Goal: Information Seeking & Learning: Learn about a topic

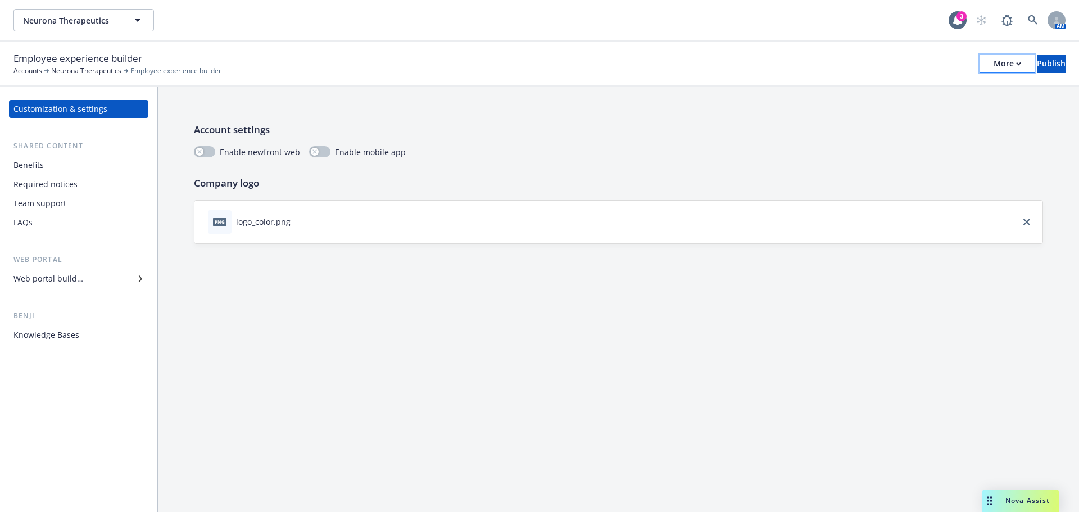
click at [993, 70] on div "More" at bounding box center [1007, 63] width 28 height 17
click at [911, 95] on link "Copy preview link" at bounding box center [914, 89] width 166 height 22
click at [72, 274] on div "Web portal builder" at bounding box center [48, 279] width 70 height 18
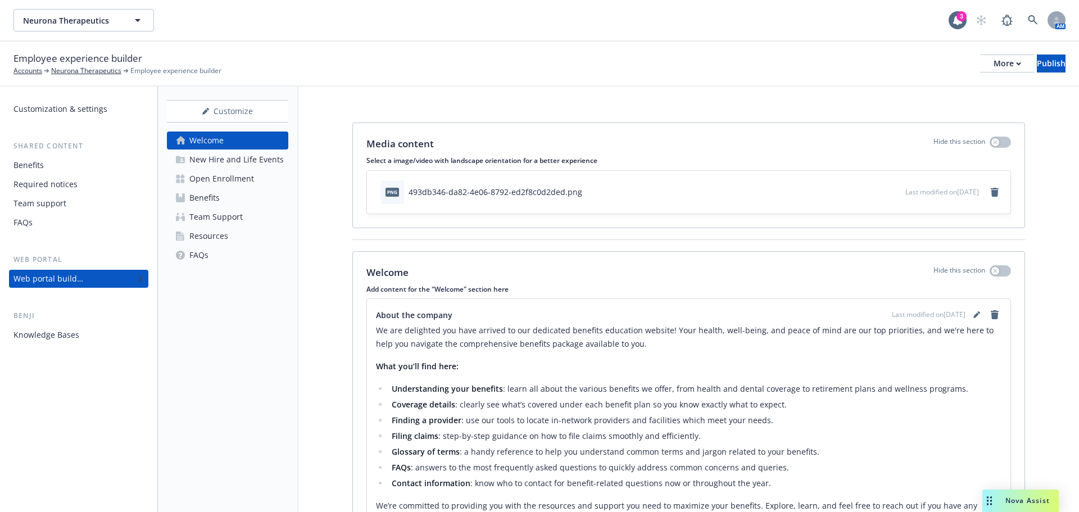
click at [205, 199] on div "Benefits" at bounding box center [204, 198] width 30 height 18
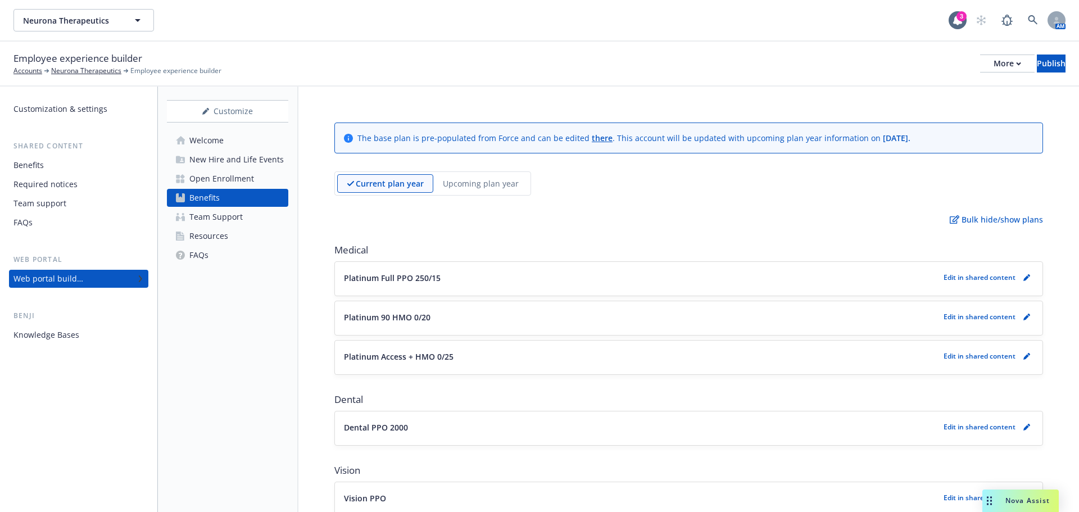
click at [997, 281] on p "Edit in shared content" at bounding box center [979, 277] width 72 height 10
click at [1023, 279] on icon "pencil" at bounding box center [1026, 278] width 6 height 6
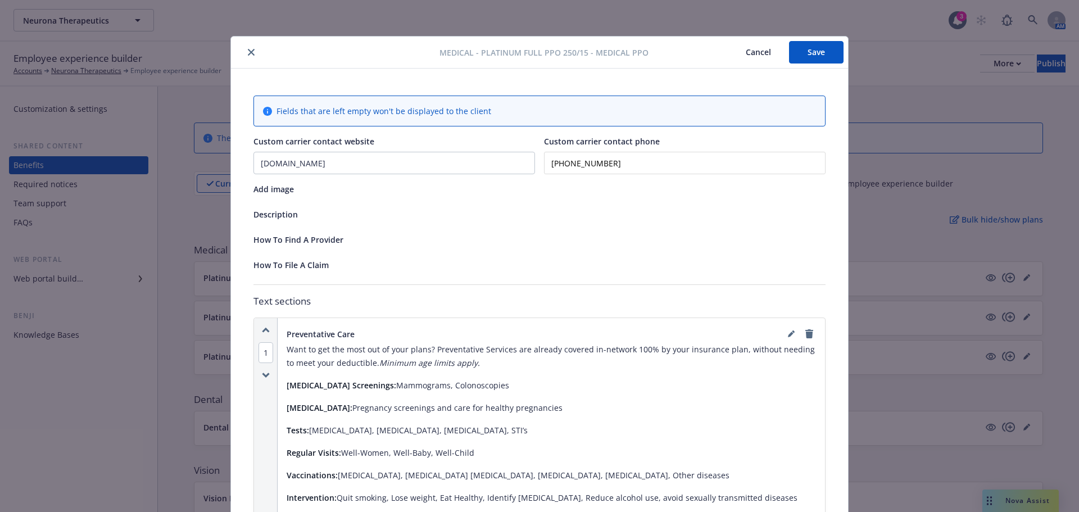
scroll to position [34, 0]
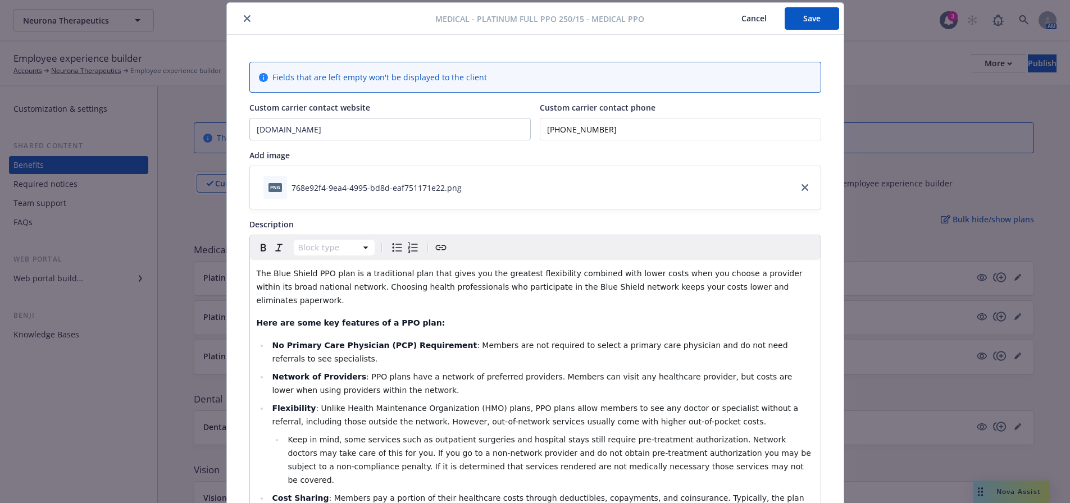
click at [245, 16] on icon "close" at bounding box center [247, 18] width 7 height 7
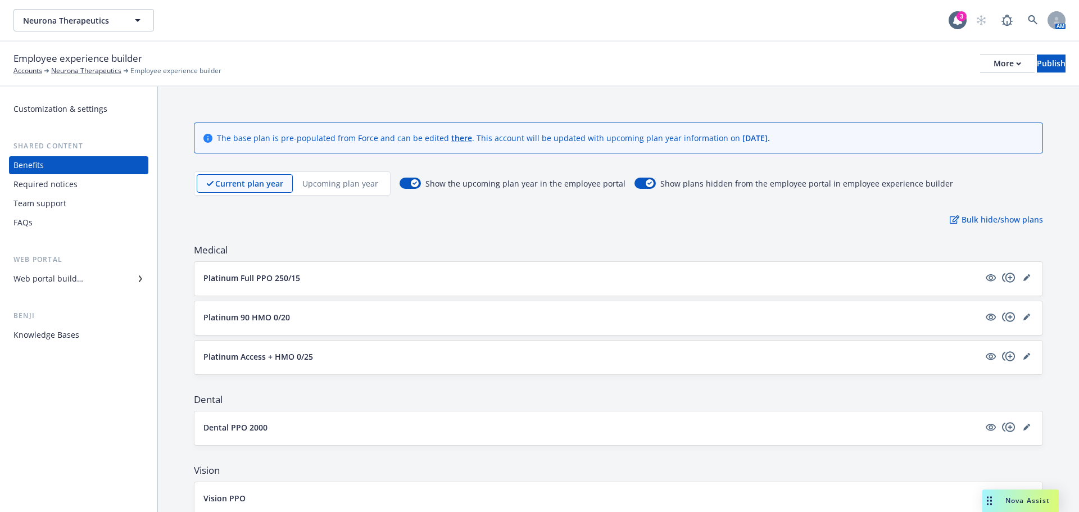
click at [343, 183] on p "Upcoming plan year" at bounding box center [340, 184] width 76 height 12
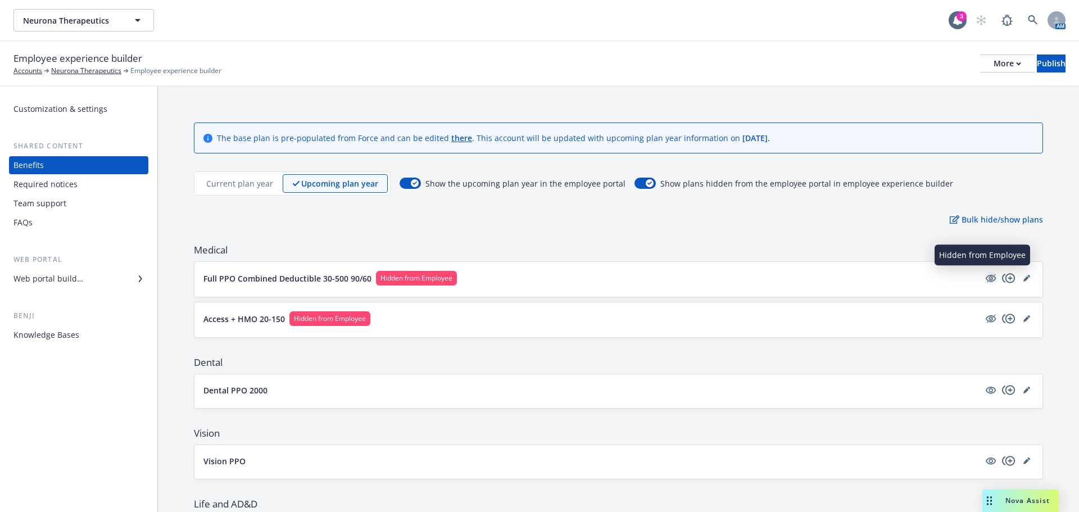
click at [984, 276] on icon "hidden" at bounding box center [990, 277] width 13 height 13
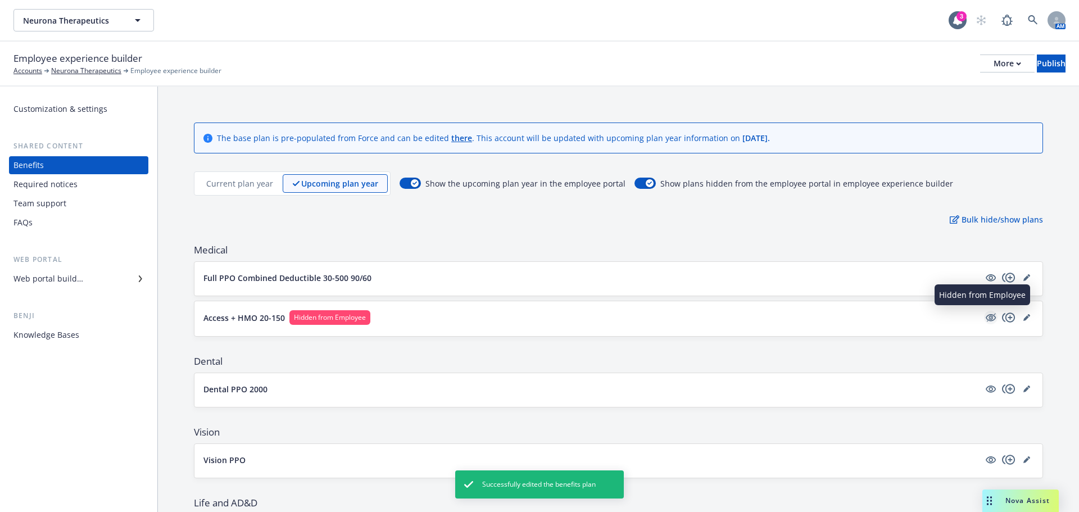
click at [984, 315] on icon "hidden" at bounding box center [990, 317] width 13 height 13
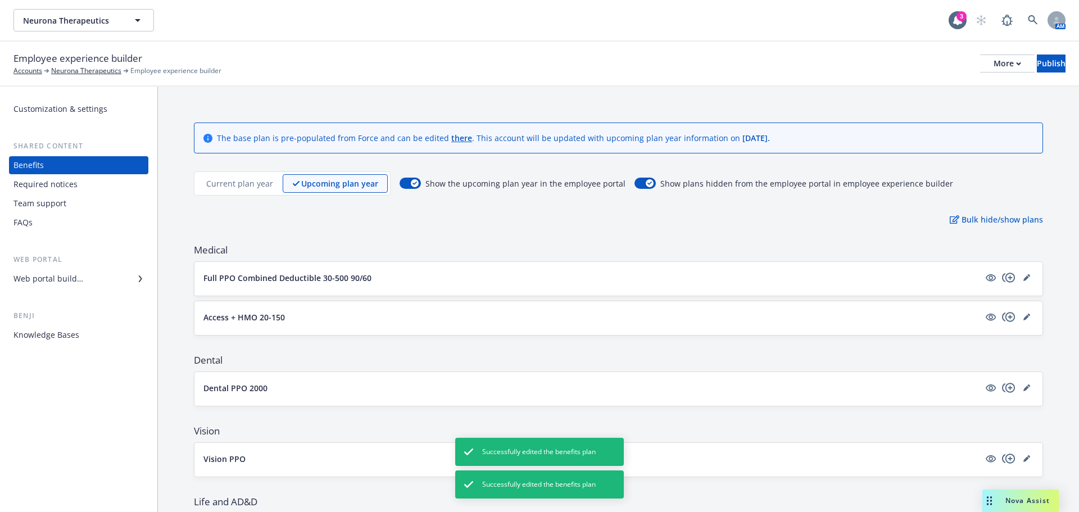
click at [357, 280] on p "Full PPO Combined Deductible 30-500 90/60" at bounding box center [287, 278] width 168 height 12
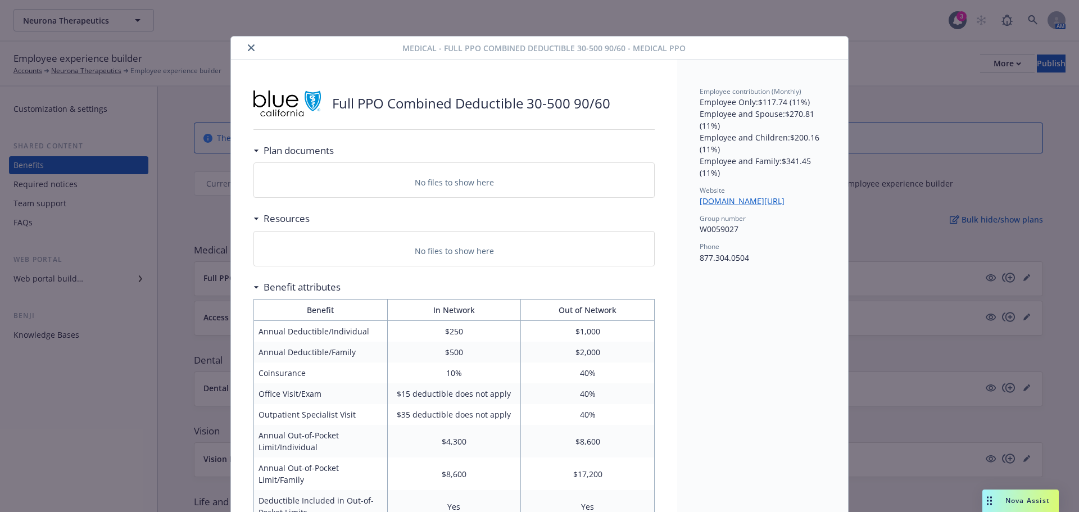
click at [247, 42] on button "close" at bounding box center [250, 47] width 13 height 13
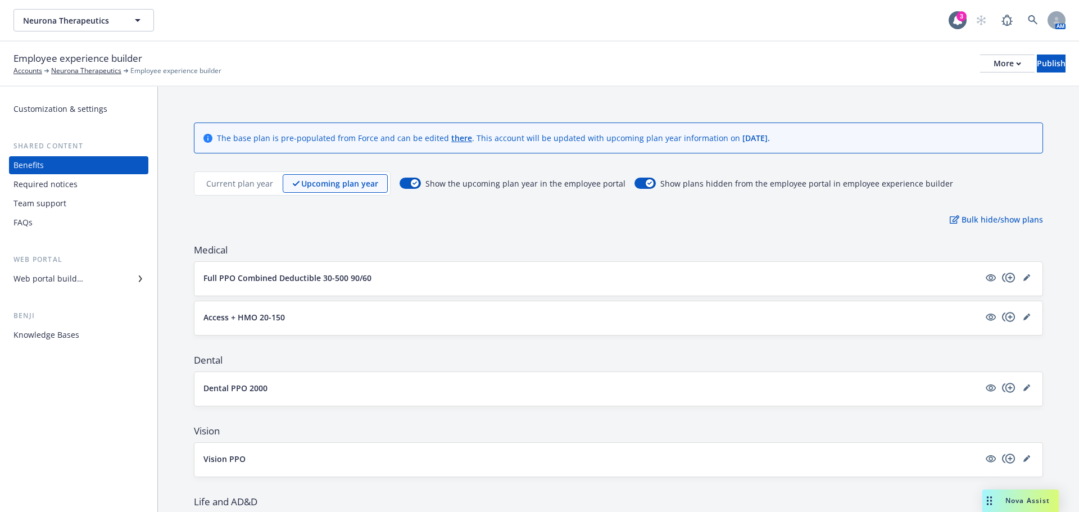
click at [240, 185] on p "Current plan year" at bounding box center [239, 184] width 67 height 12
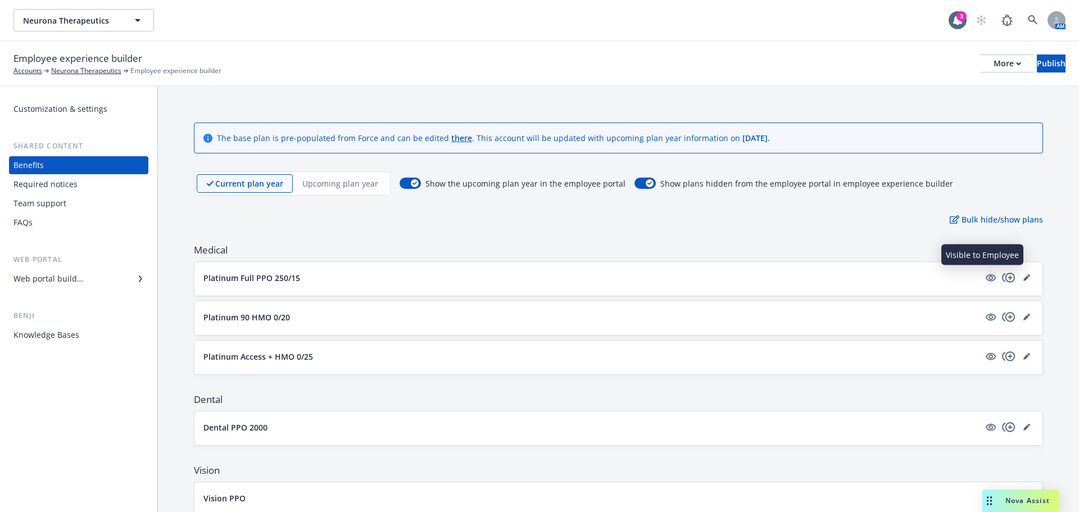
click at [985, 274] on icon "visible" at bounding box center [990, 277] width 10 height 10
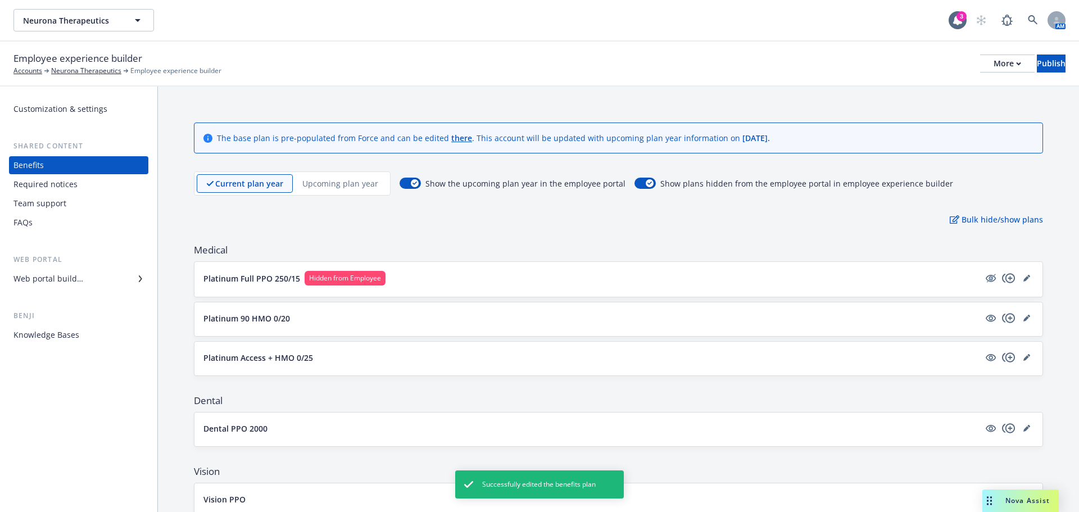
click at [278, 276] on p "Platinum Full PPO 250/15" at bounding box center [251, 278] width 97 height 12
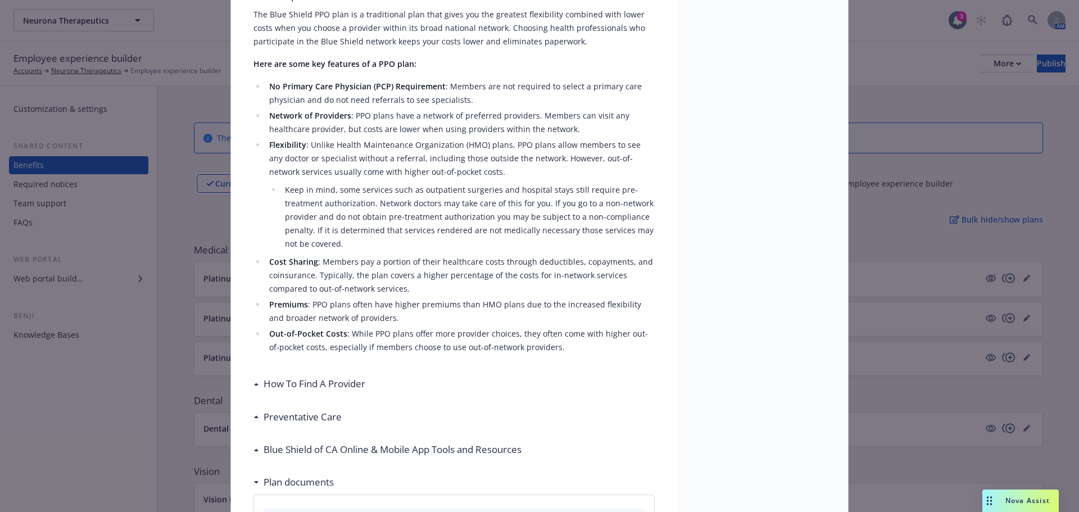
scroll to position [371, 0]
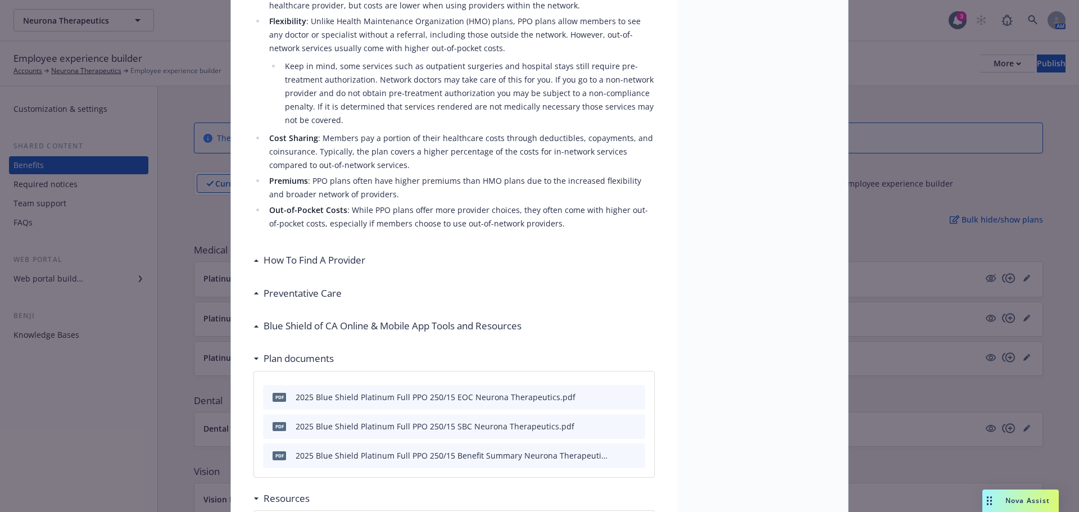
click at [254, 257] on div "How To Find A Provider" at bounding box center [309, 260] width 112 height 15
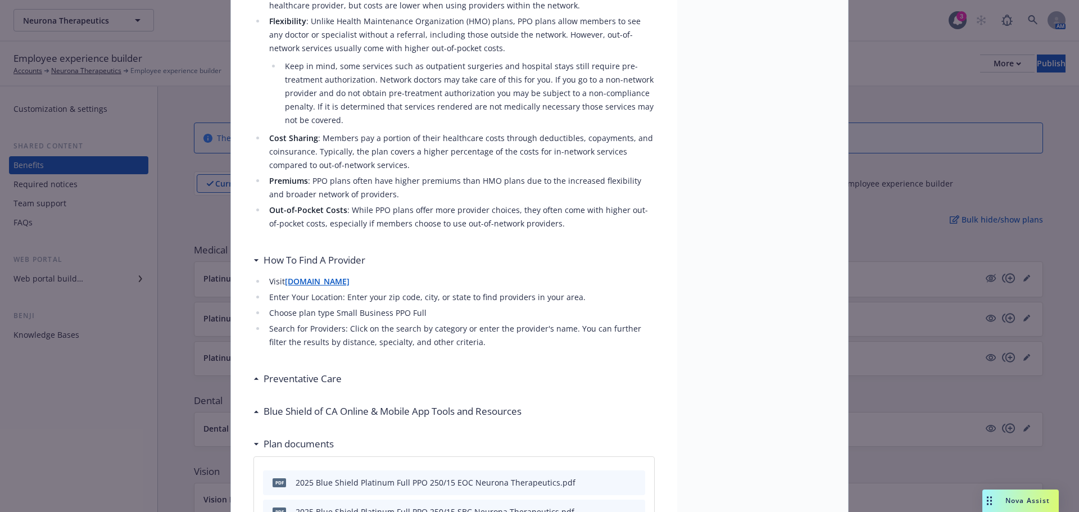
click at [253, 378] on icon at bounding box center [256, 378] width 6 height 3
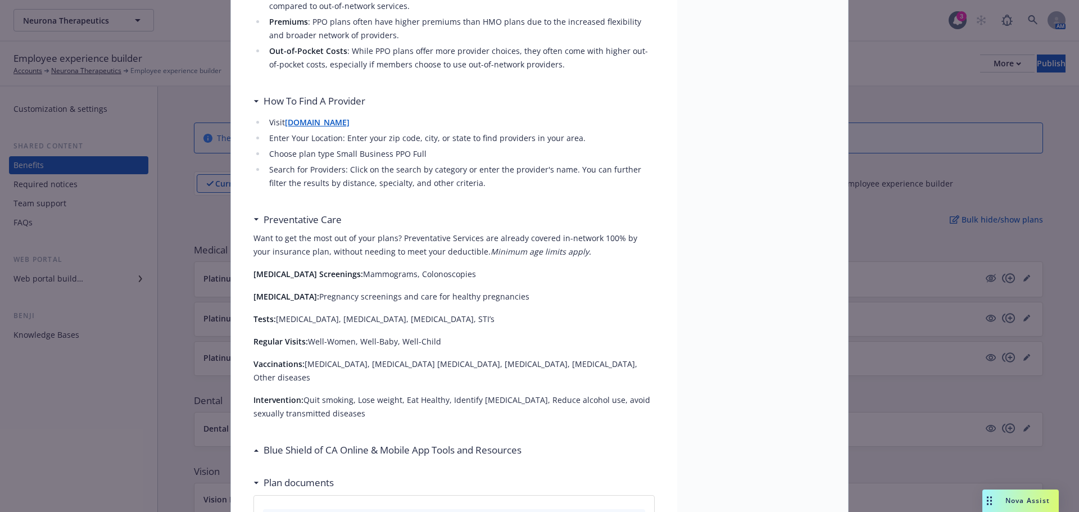
scroll to position [539, 0]
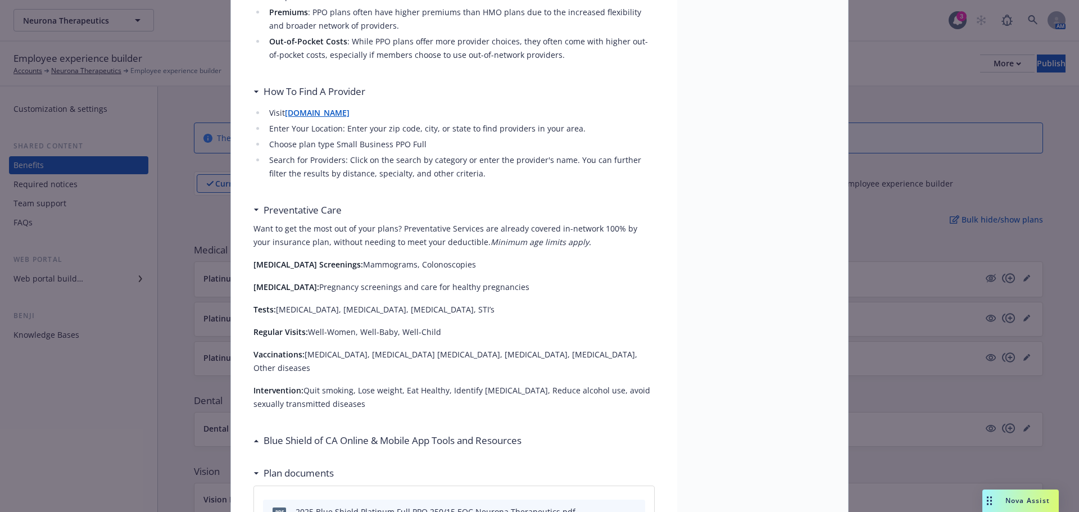
click at [244, 431] on div "Platinum Full PPO 250/15 Description The Blue Shield PPO plan is a traditional …" at bounding box center [454, 441] width 446 height 1842
click at [259, 433] on div "Blue Shield of CA Online & Mobile App Tools and Resources" at bounding box center [390, 440] width 262 height 15
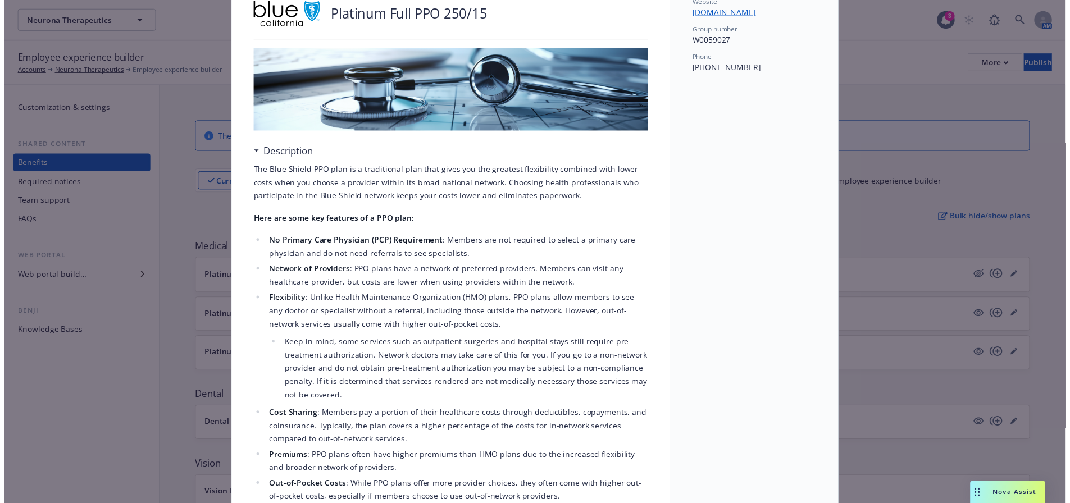
scroll to position [0, 0]
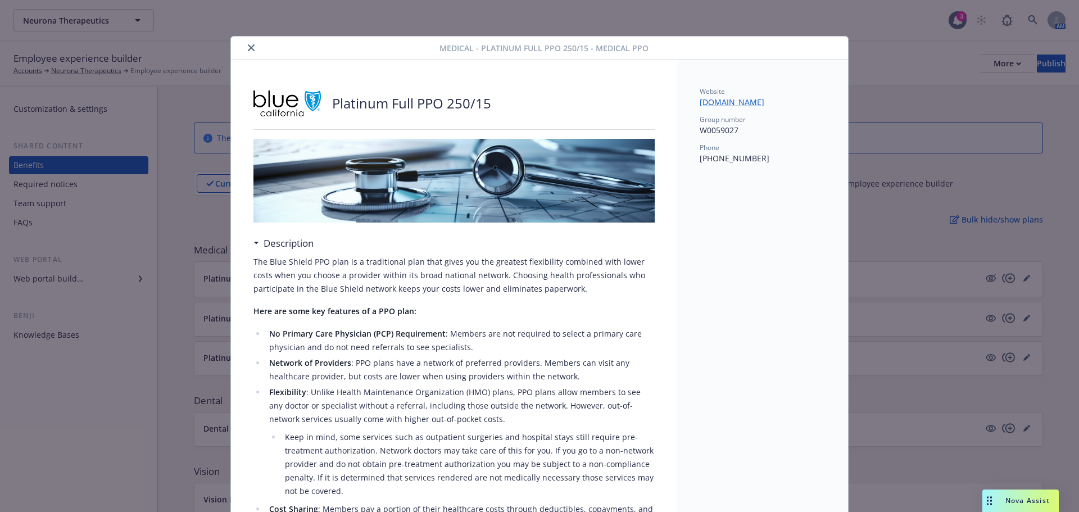
click at [248, 46] on icon "close" at bounding box center [251, 47] width 7 height 7
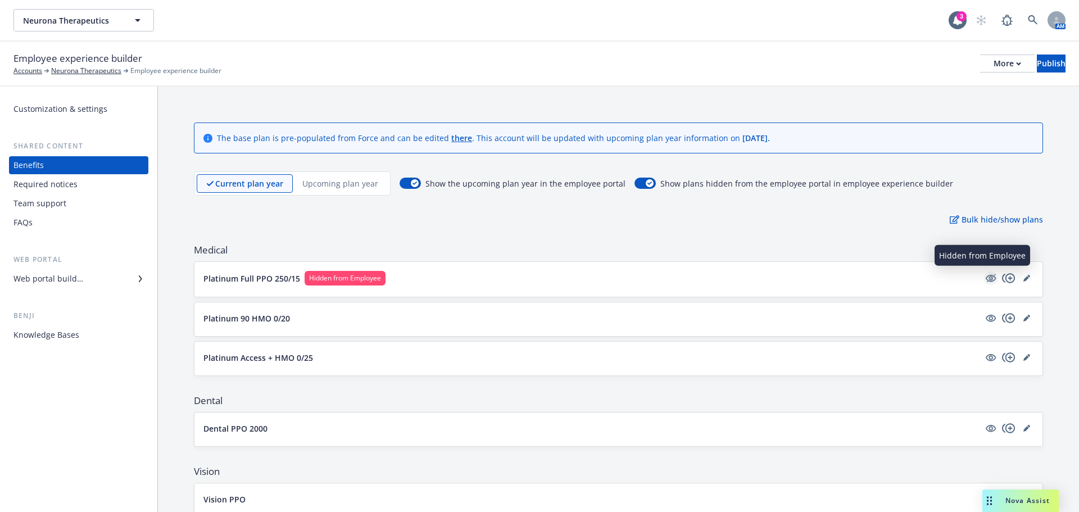
click at [984, 276] on icon "hidden" at bounding box center [990, 277] width 13 height 13
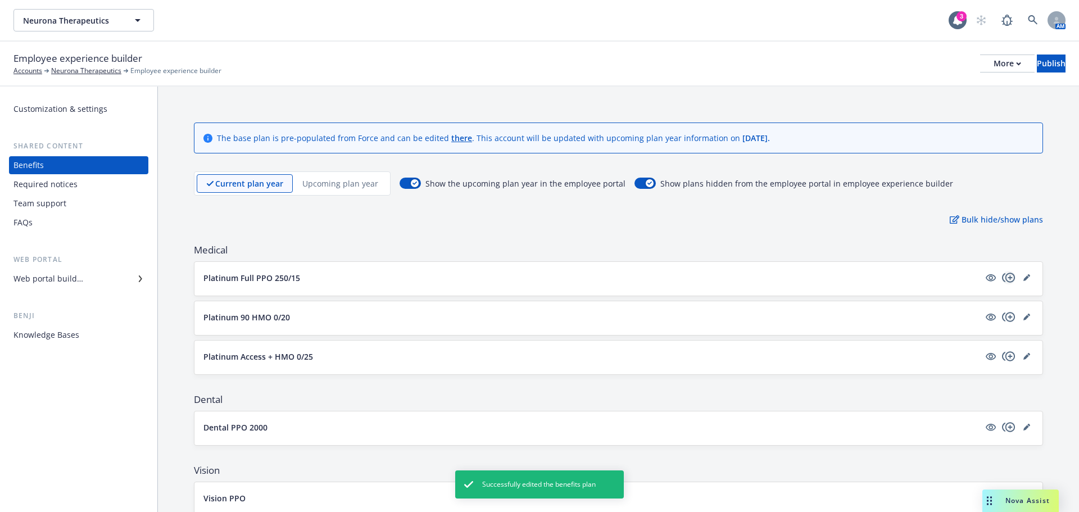
click at [1002, 282] on icon "copyPlus" at bounding box center [1008, 277] width 13 height 10
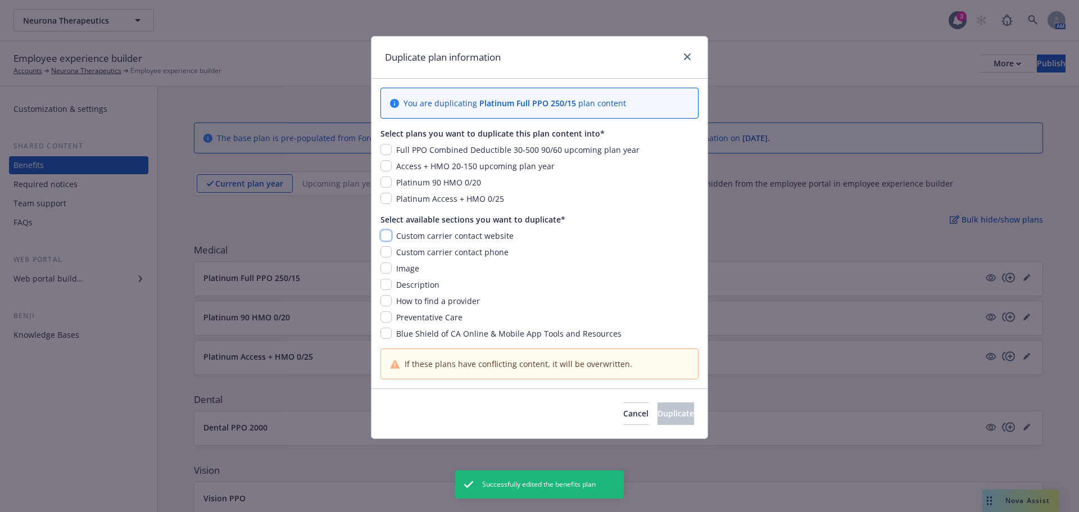
click at [388, 231] on input "checkbox" at bounding box center [385, 235] width 11 height 11
checkbox input "true"
click at [389, 251] on input "checkbox" at bounding box center [385, 251] width 11 height 11
checkbox input "true"
click at [390, 267] on input "checkbox" at bounding box center [385, 267] width 11 height 11
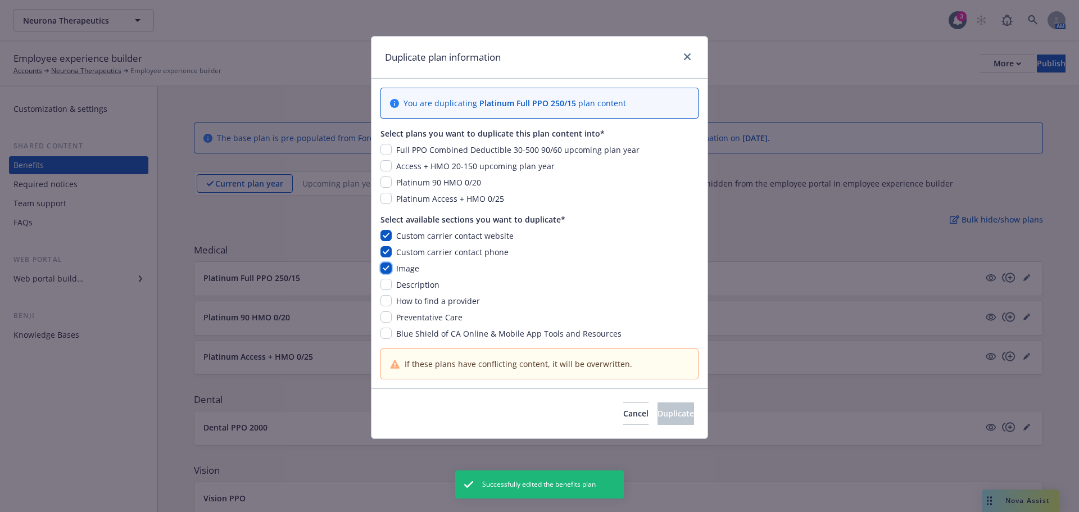
checkbox input "true"
click at [388, 289] on input "checkbox" at bounding box center [385, 284] width 11 height 11
checkbox input "true"
click at [388, 302] on input "checkbox" at bounding box center [385, 300] width 11 height 11
checkbox input "true"
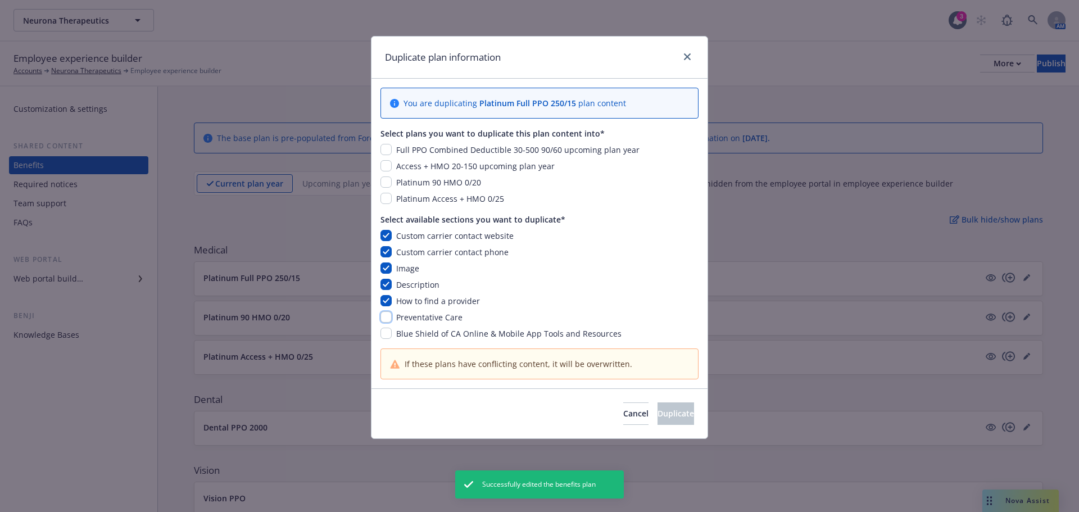
click at [388, 320] on input "checkbox" at bounding box center [385, 316] width 11 height 11
checkbox input "true"
click at [389, 335] on div "Blue Shield of CA Online & Mobile App Tools and Resources" at bounding box center [539, 334] width 318 height 12
click at [384, 149] on input "checkbox" at bounding box center [385, 149] width 11 height 11
checkbox input "true"
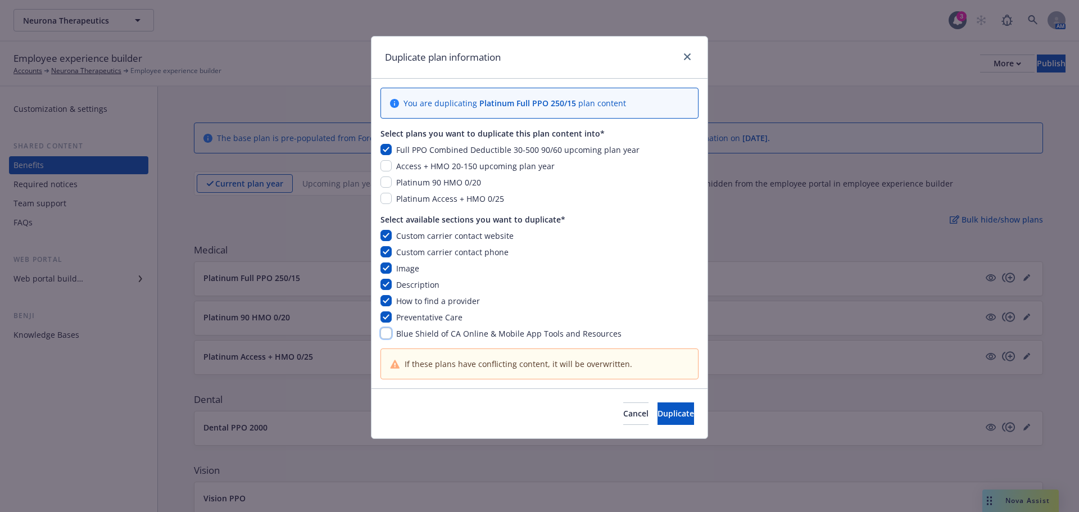
click at [387, 337] on input "checkbox" at bounding box center [385, 333] width 11 height 11
checkbox input "true"
click at [660, 420] on button "Duplicate" at bounding box center [675, 413] width 37 height 22
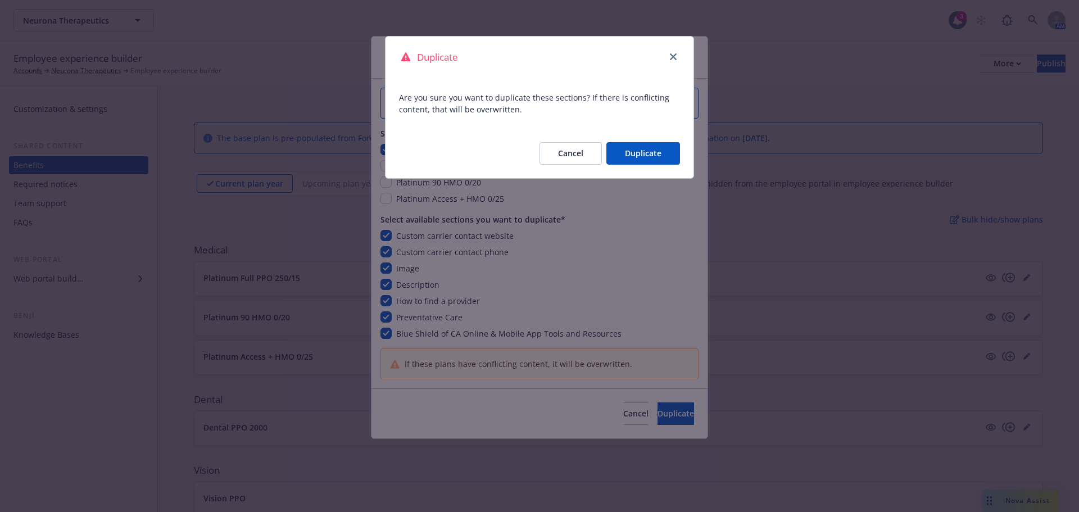
click at [641, 151] on button "Duplicate" at bounding box center [643, 153] width 74 height 22
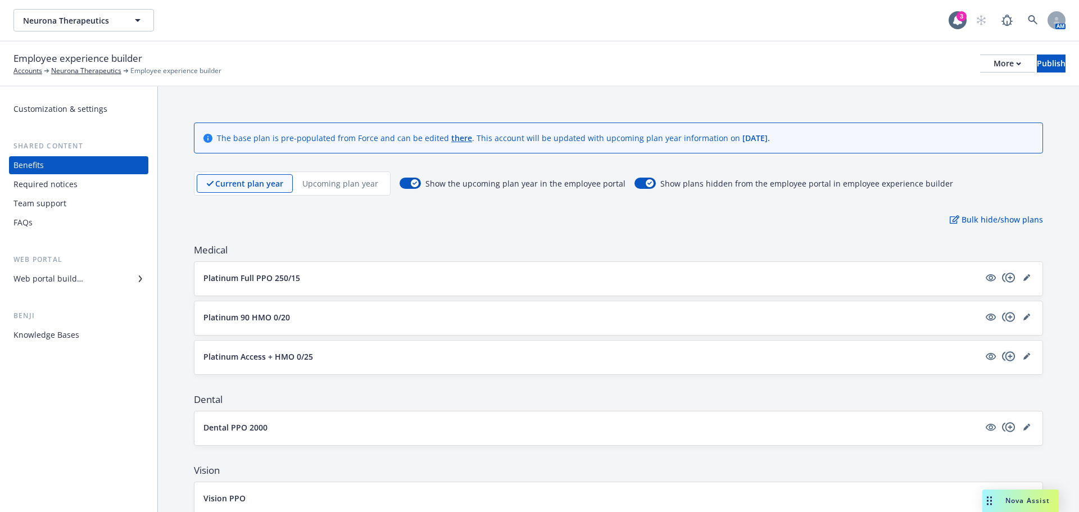
click at [1002, 352] on icon "copyPlus" at bounding box center [1008, 356] width 13 height 10
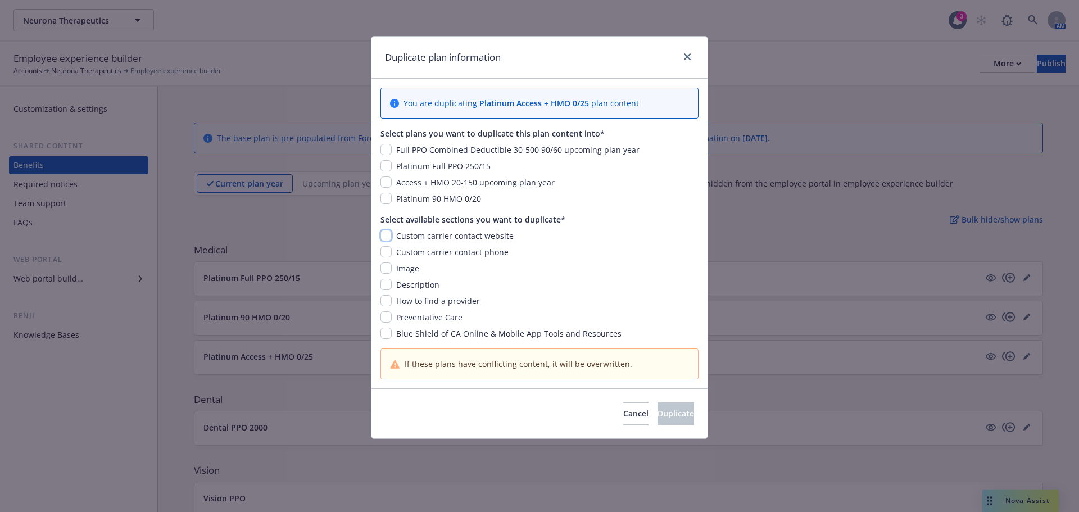
click at [385, 238] on input "checkbox" at bounding box center [385, 235] width 11 height 11
checkbox input "true"
click at [388, 252] on input "checkbox" at bounding box center [385, 251] width 11 height 11
checkbox input "true"
click at [388, 265] on input "checkbox" at bounding box center [385, 267] width 11 height 11
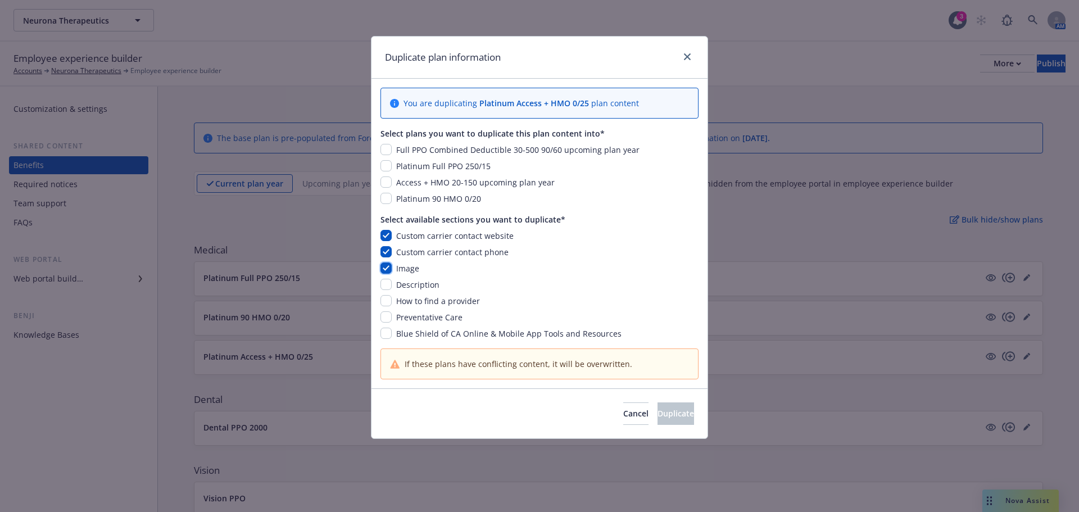
checkbox input "true"
click at [391, 283] on input "checkbox" at bounding box center [385, 284] width 11 height 11
checkbox input "true"
click at [387, 302] on input "checkbox" at bounding box center [385, 300] width 11 height 11
checkbox input "true"
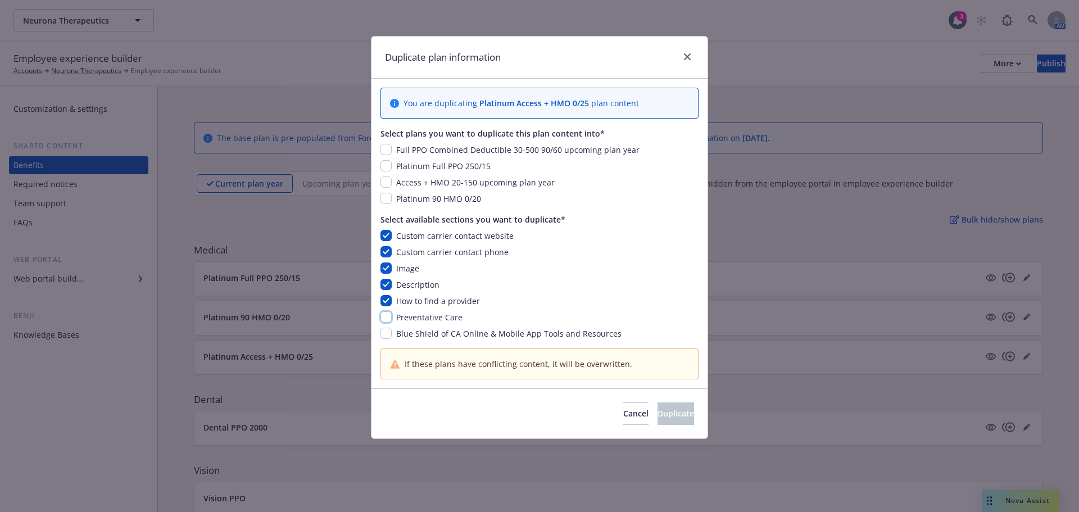
click at [384, 313] on input "checkbox" at bounding box center [385, 316] width 11 height 11
checkbox input "true"
click at [390, 335] on input "checkbox" at bounding box center [385, 333] width 11 height 11
checkbox input "true"
click at [387, 182] on input "checkbox" at bounding box center [385, 181] width 11 height 11
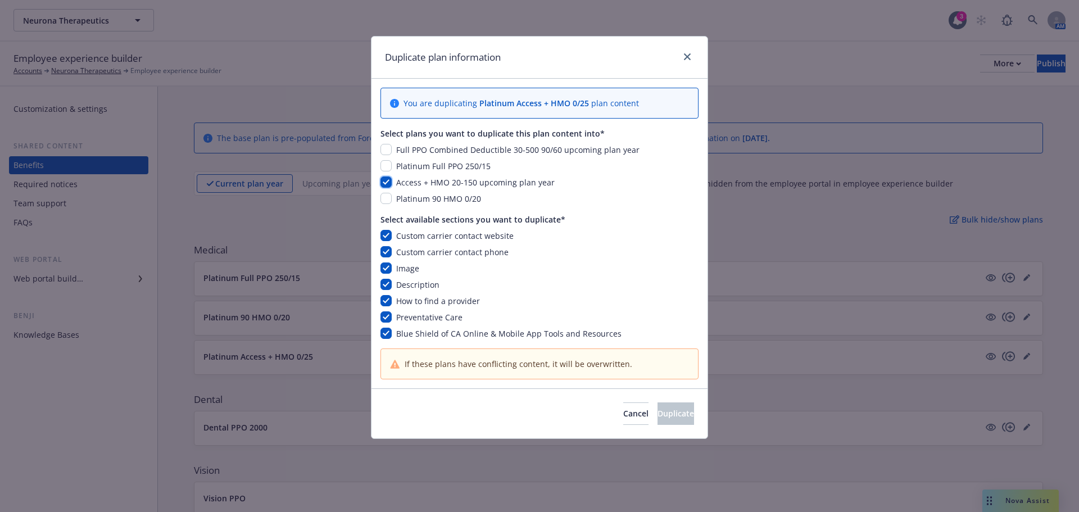
checkbox input "true"
click at [657, 413] on span "Duplicate" at bounding box center [675, 413] width 37 height 11
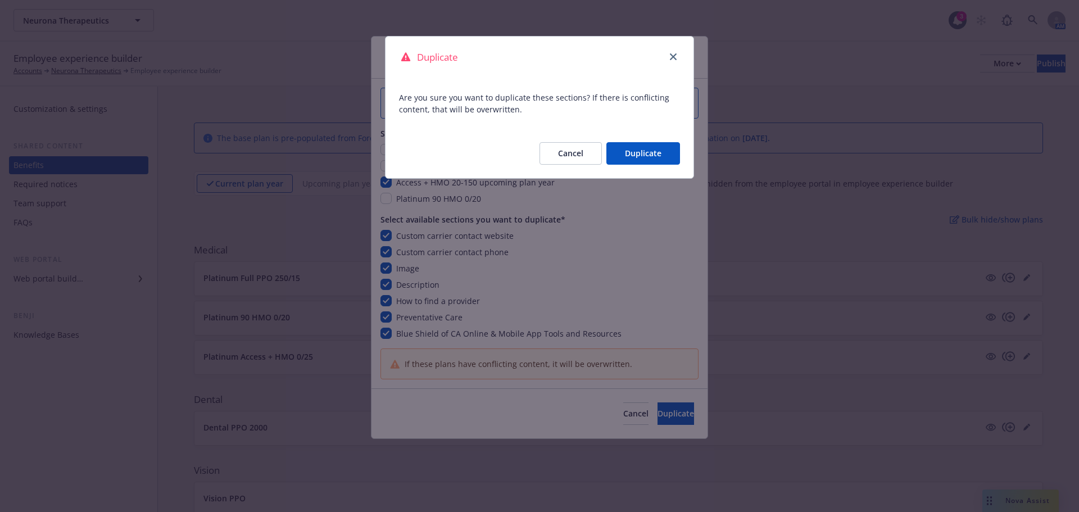
click at [636, 153] on button "Duplicate" at bounding box center [643, 153] width 74 height 22
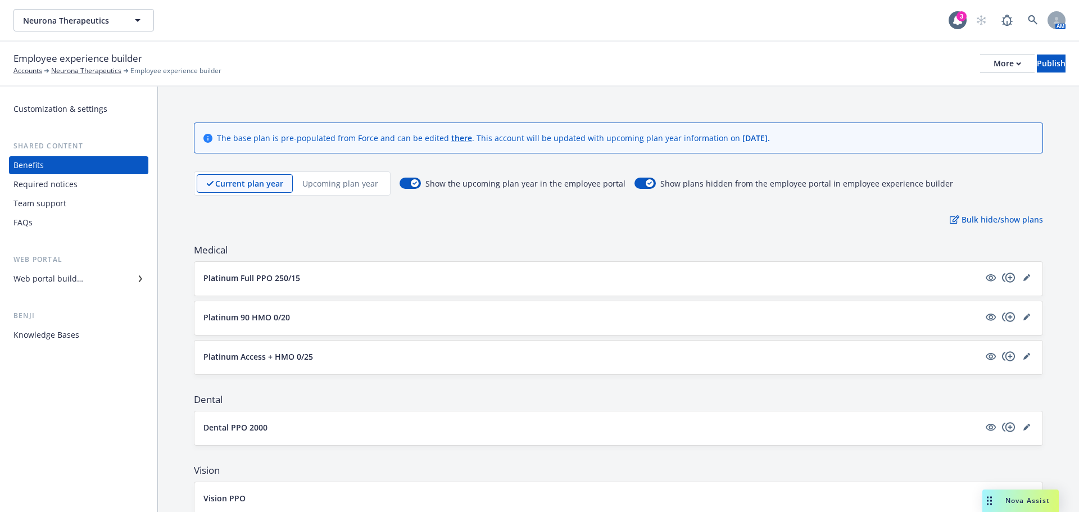
click at [342, 176] on div "Upcoming plan year" at bounding box center [340, 183] width 95 height 19
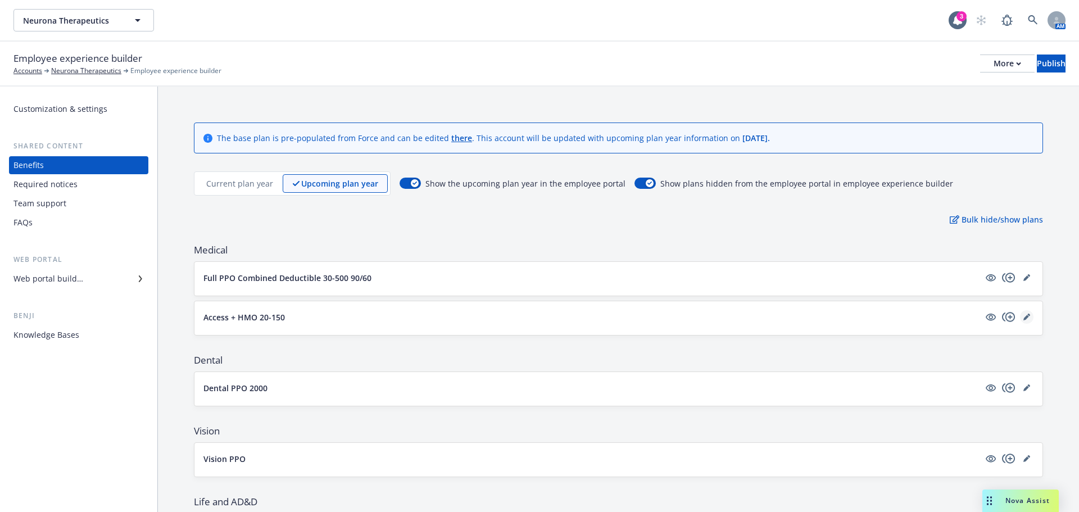
click at [1023, 315] on icon "editPencil" at bounding box center [1026, 316] width 7 height 7
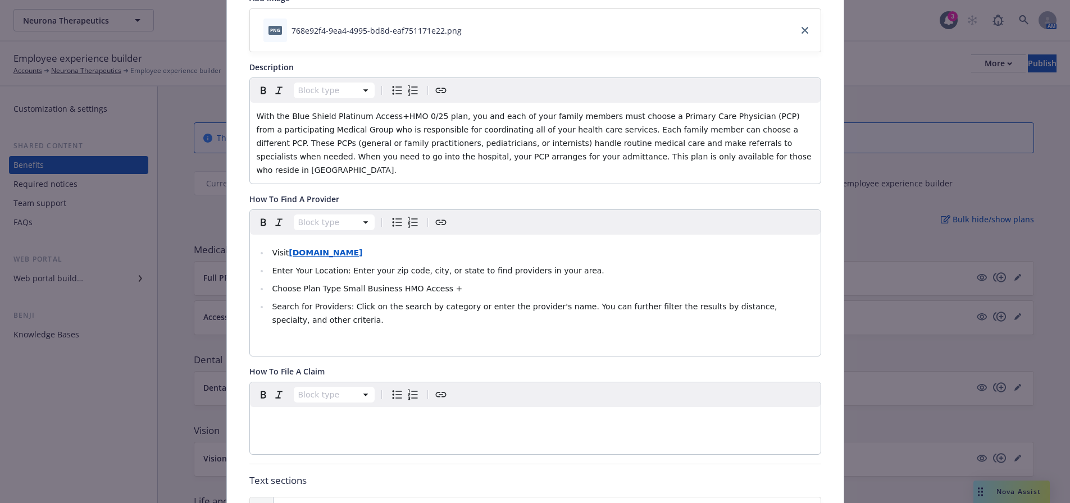
scroll to position [202, 0]
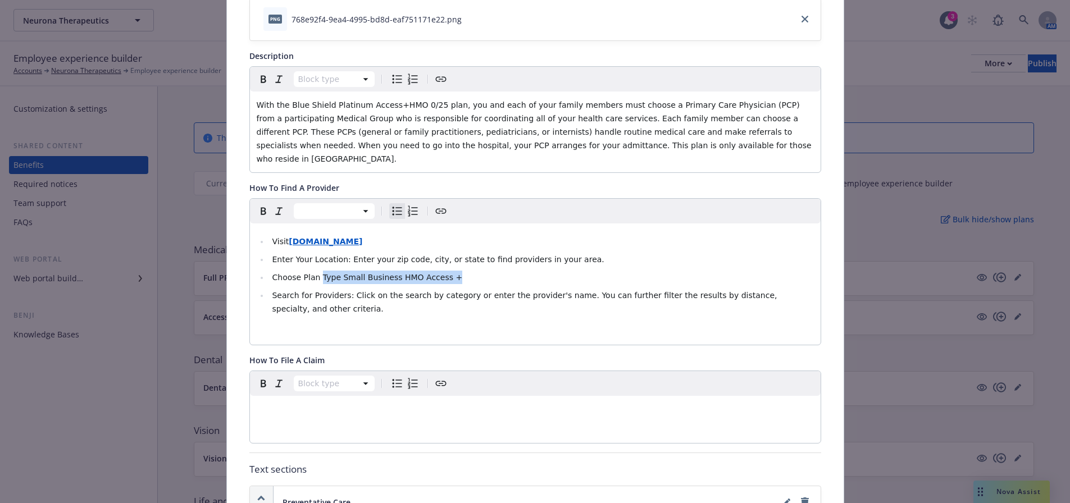
drag, startPoint x: 469, startPoint y: 267, endPoint x: 313, endPoint y: 255, distance: 156.1
click at [313, 255] on ul "Visit BlueShieldCA.com Enter Your Location: Enter your zip code, city, or state…" at bounding box center [535, 275] width 557 height 81
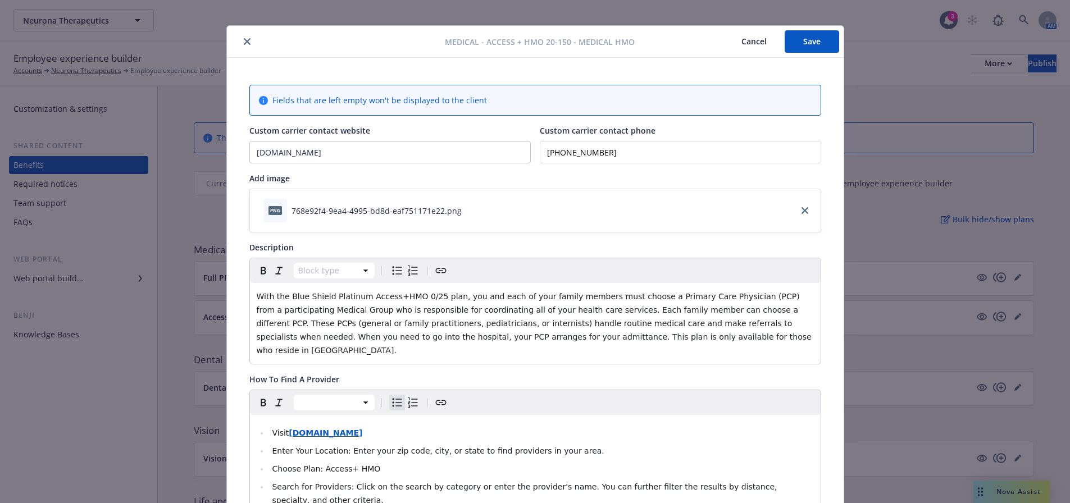
scroll to position [0, 0]
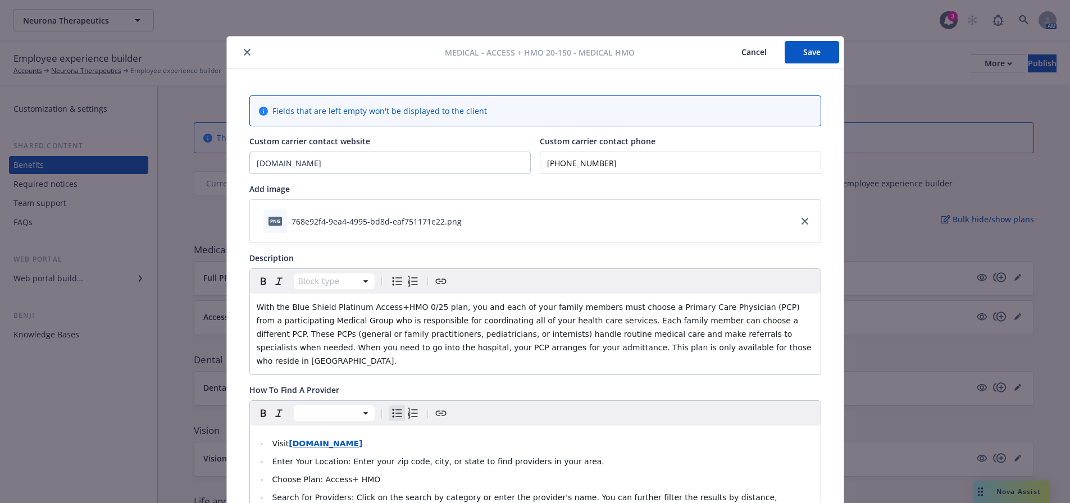
click at [812, 55] on button "Save" at bounding box center [812, 52] width 54 height 22
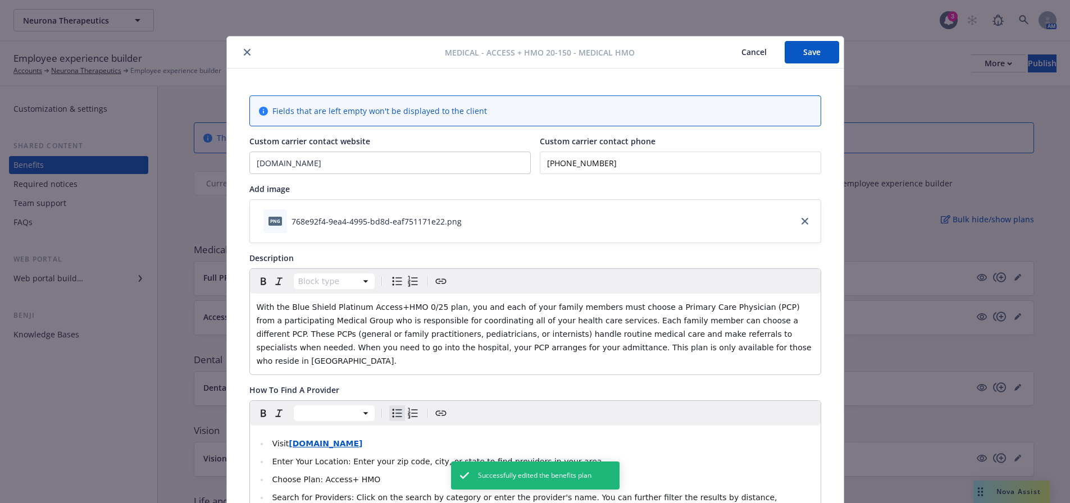
click at [244, 52] on icon "close" at bounding box center [247, 52] width 7 height 7
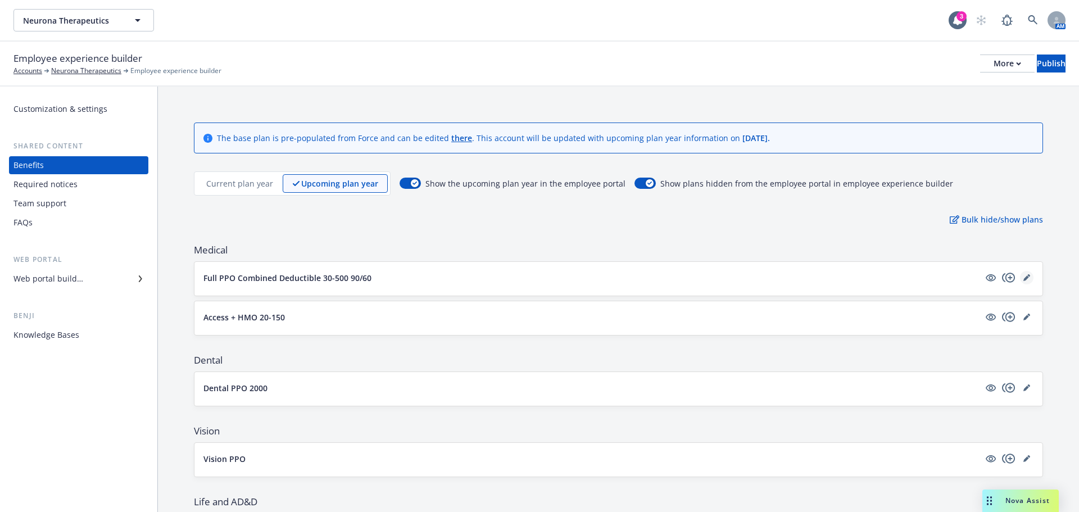
click at [1023, 277] on icon "editPencil" at bounding box center [1026, 277] width 7 height 7
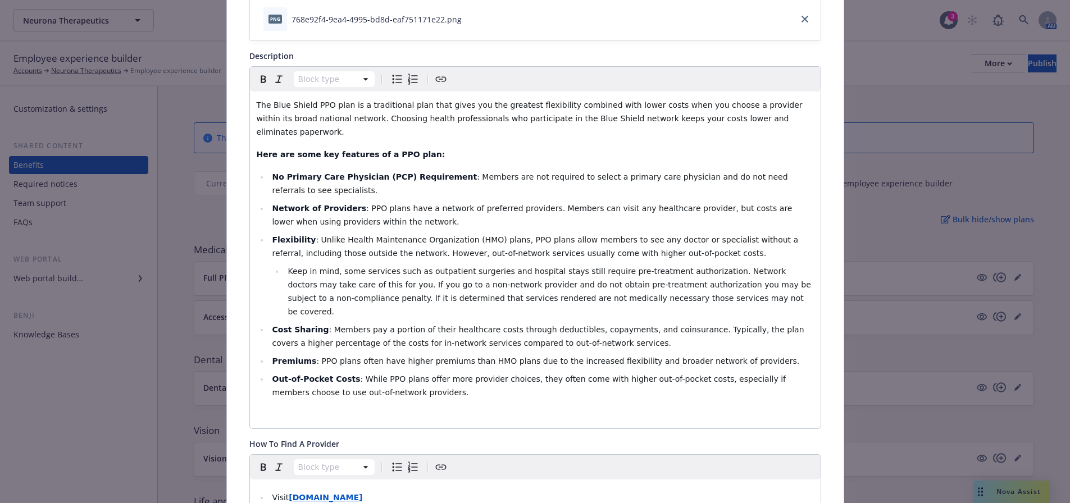
scroll to position [427, 0]
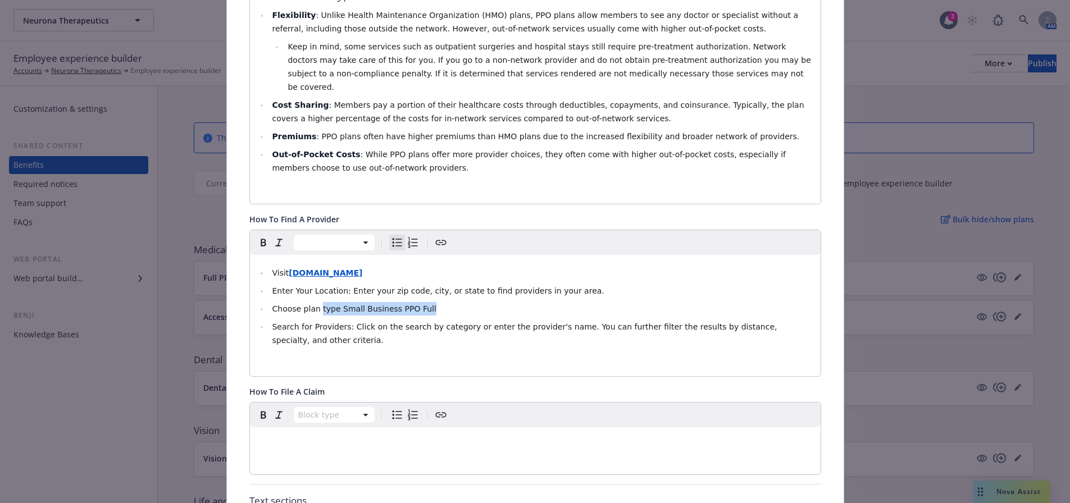
drag, startPoint x: 424, startPoint y: 271, endPoint x: 312, endPoint y: 265, distance: 112.0
click at [312, 302] on li "Choose plan type Small Business PPO Full" at bounding box center [541, 308] width 545 height 13
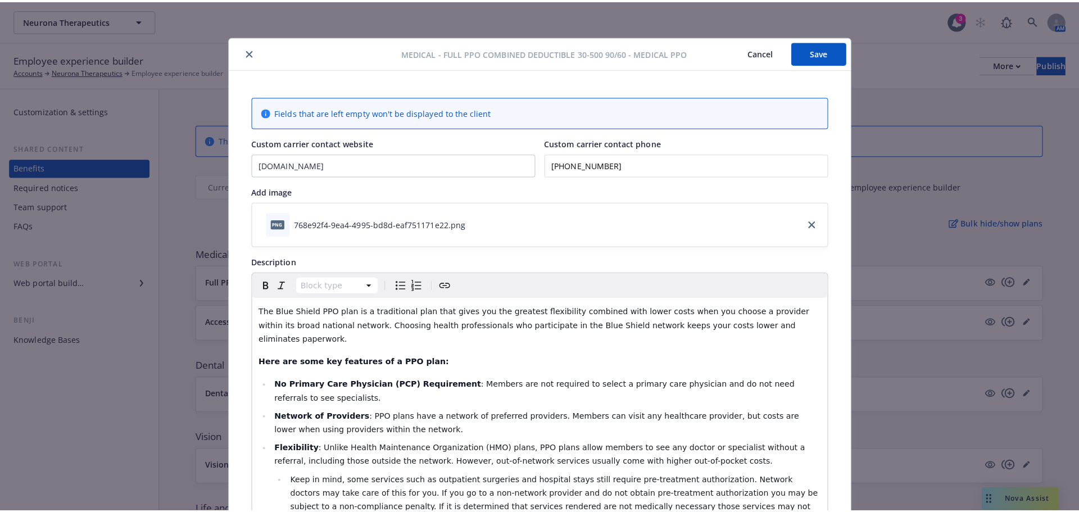
scroll to position [0, 0]
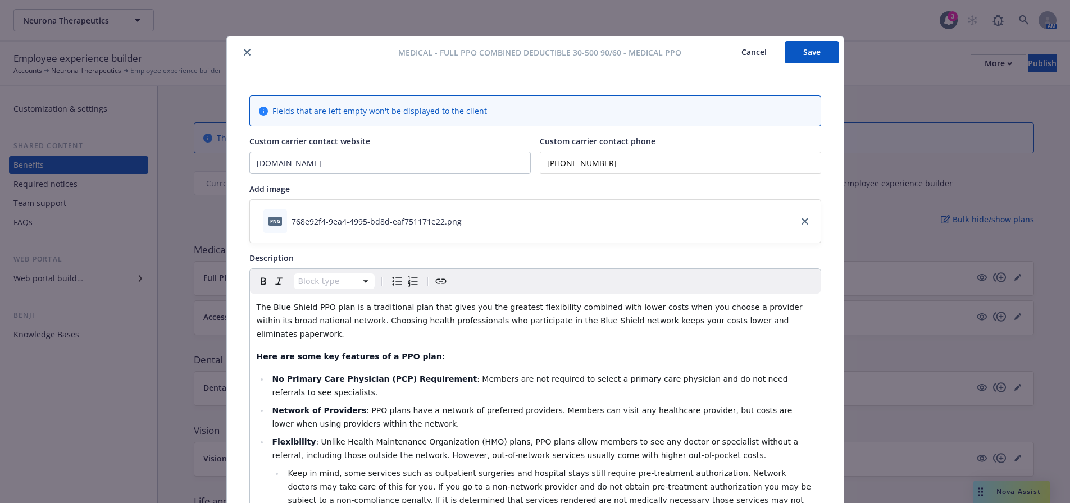
click at [804, 57] on button "Save" at bounding box center [812, 52] width 54 height 22
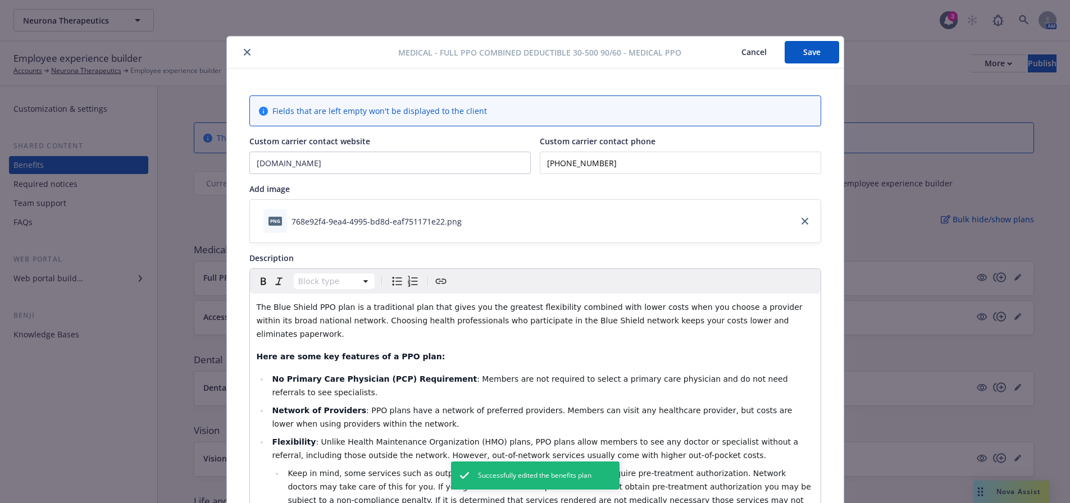
click at [244, 52] on icon "close" at bounding box center [247, 52] width 7 height 7
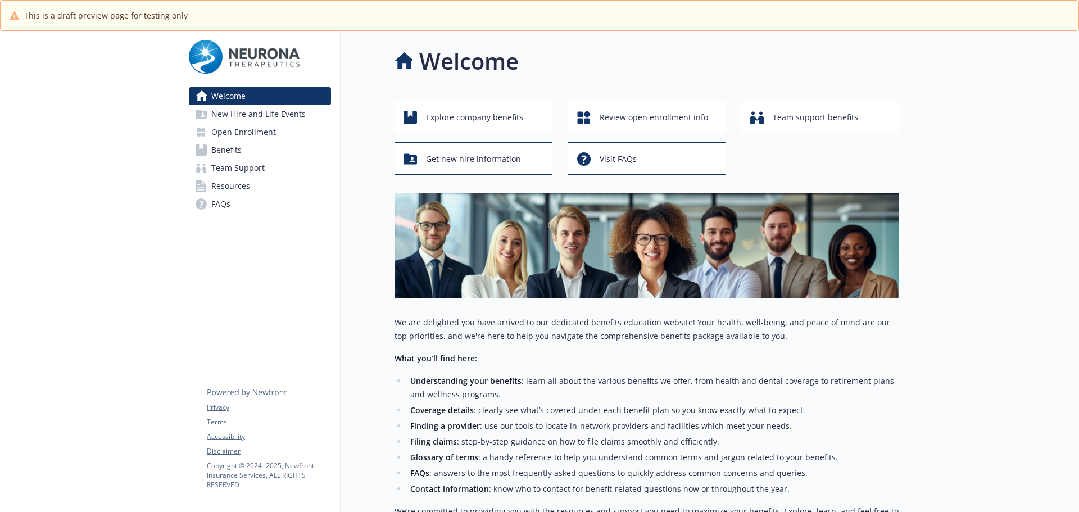
click at [239, 114] on span "New Hire and Life Events" at bounding box center [258, 114] width 94 height 18
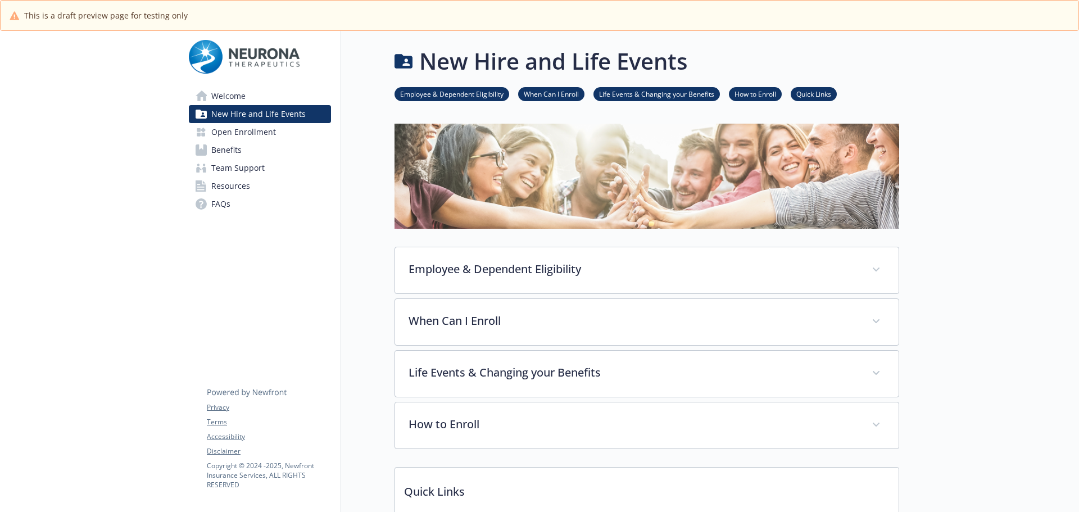
click at [244, 129] on span "Open Enrollment" at bounding box center [243, 132] width 65 height 18
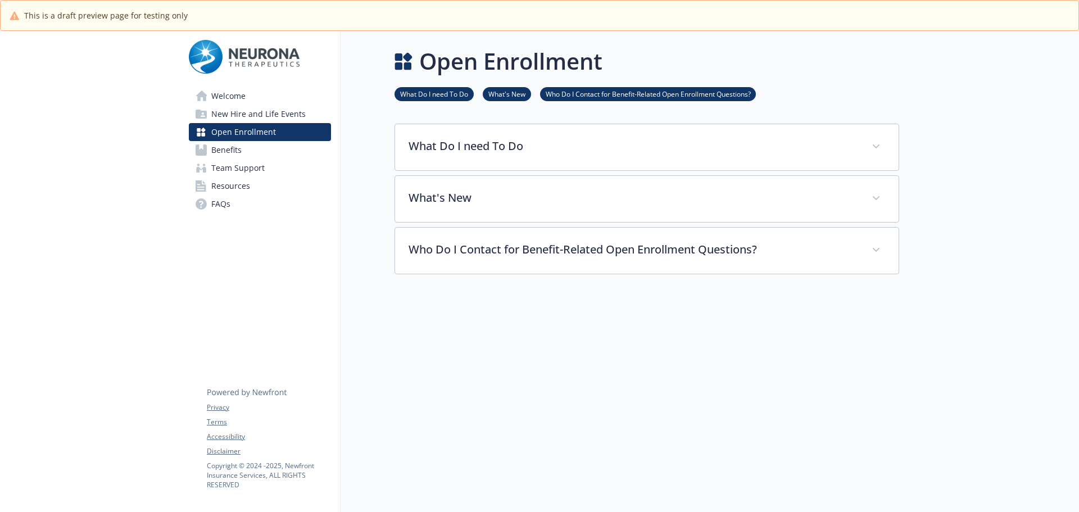
click at [262, 147] on link "Benefits" at bounding box center [260, 150] width 142 height 18
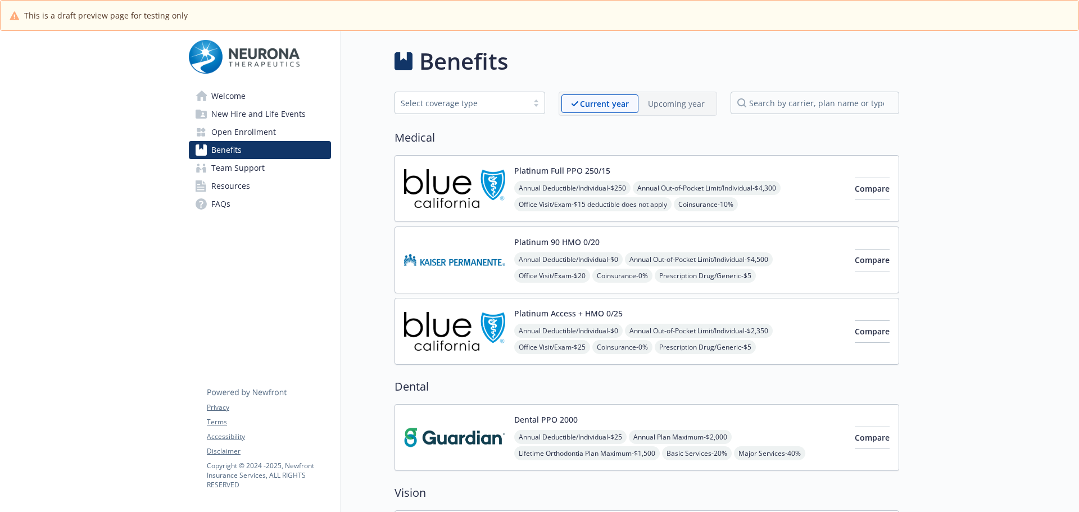
click at [674, 107] on p "Upcoming year" at bounding box center [676, 104] width 57 height 12
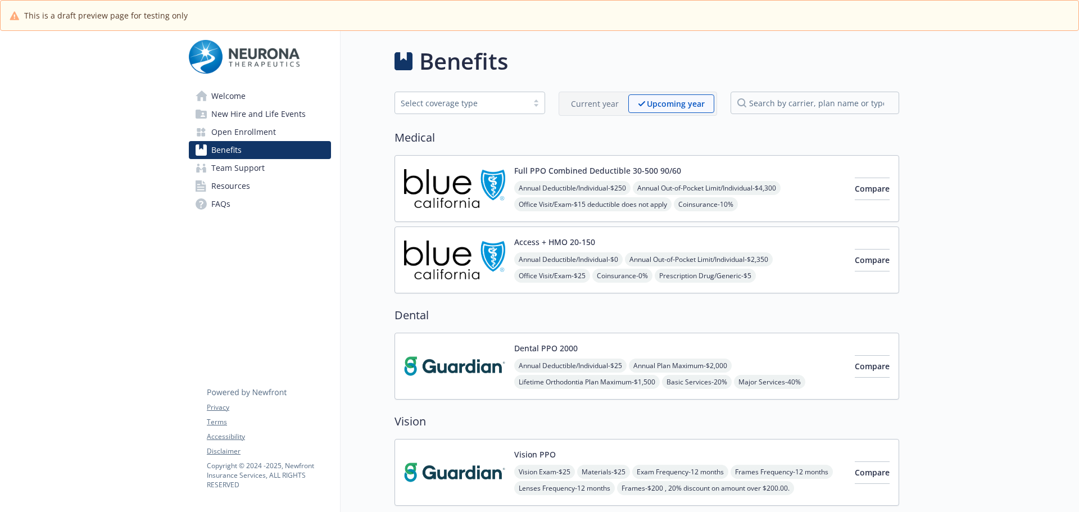
click at [447, 193] on img at bounding box center [454, 189] width 101 height 48
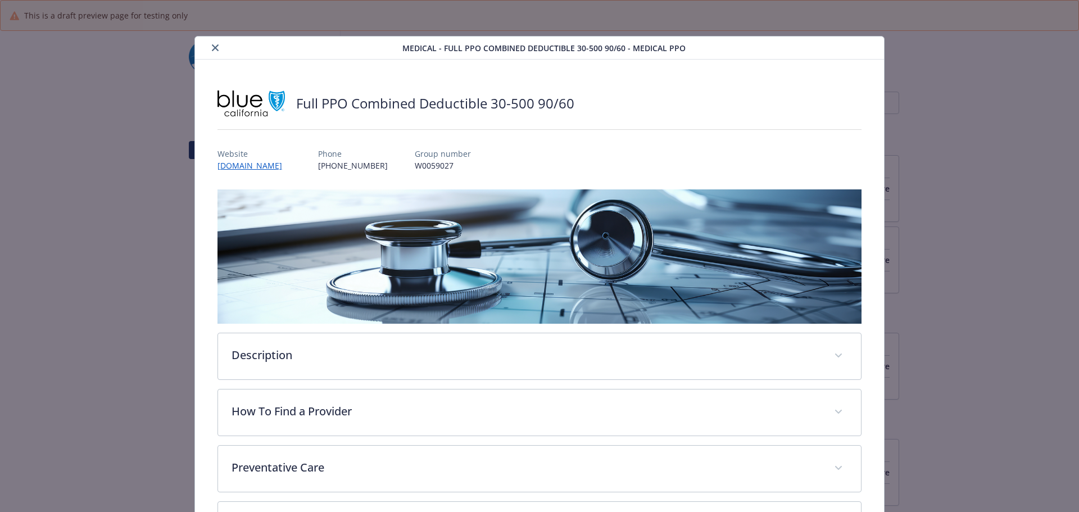
scroll to position [34, 0]
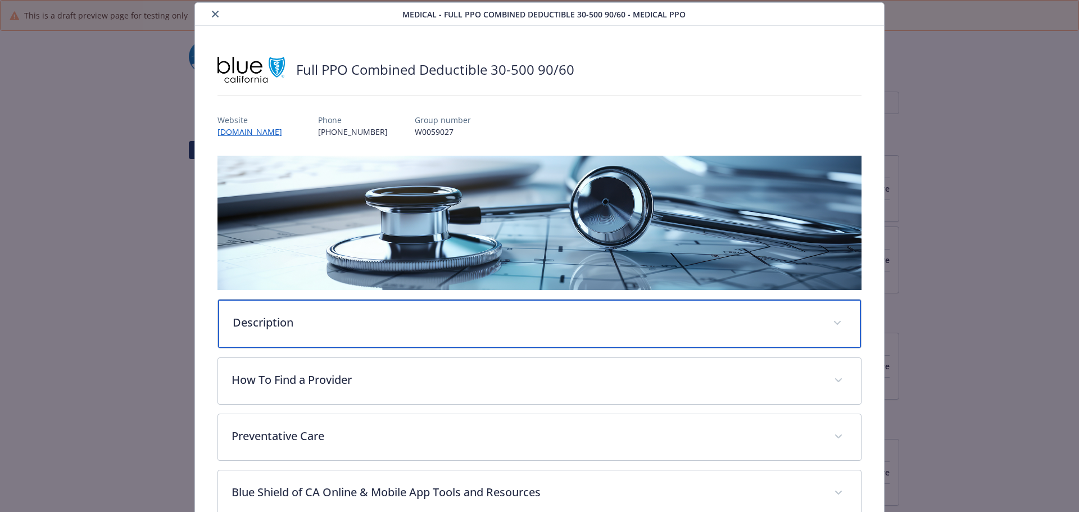
click at [290, 325] on p "Description" at bounding box center [526, 322] width 587 height 17
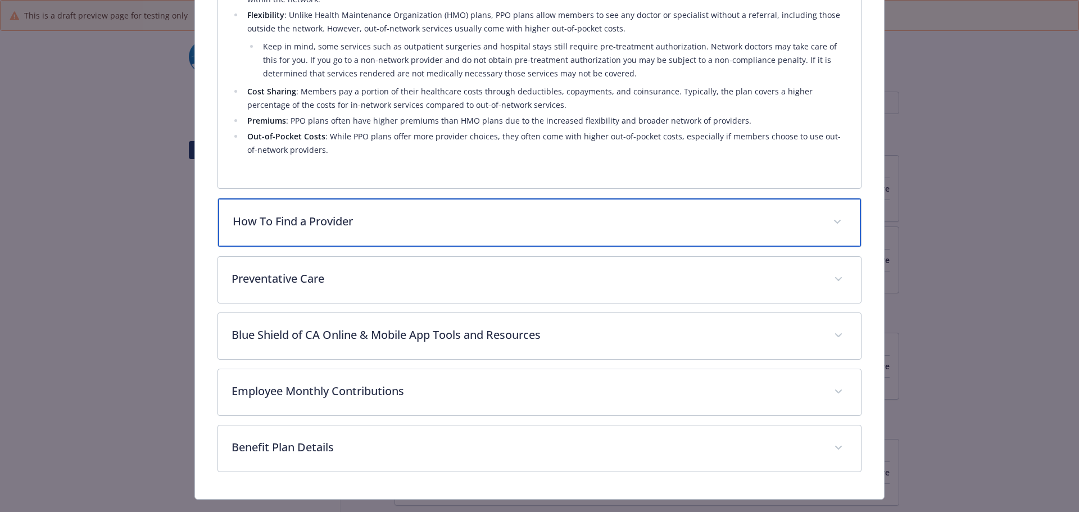
scroll to position [481, 0]
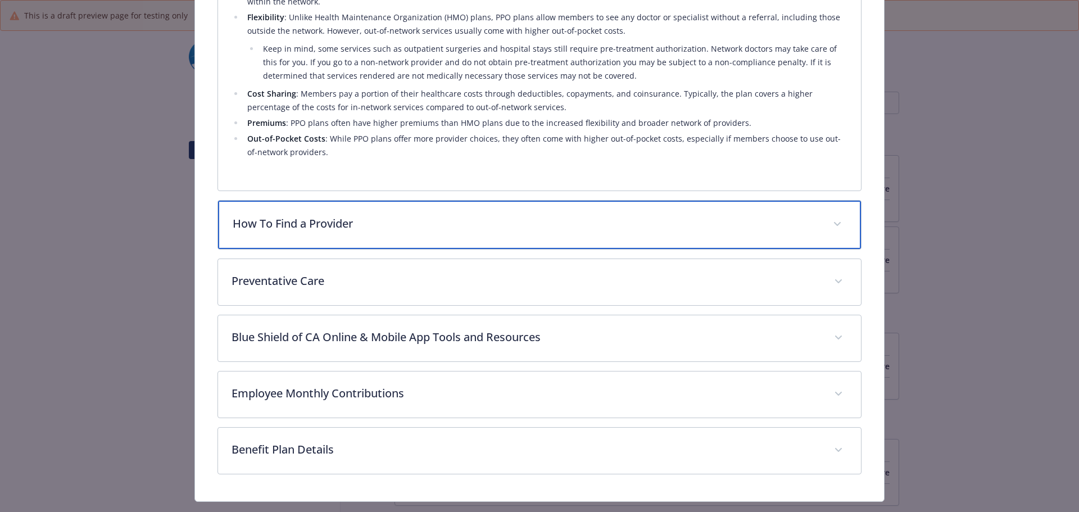
click at [308, 225] on p "How To Find a Provider" at bounding box center [526, 223] width 587 height 17
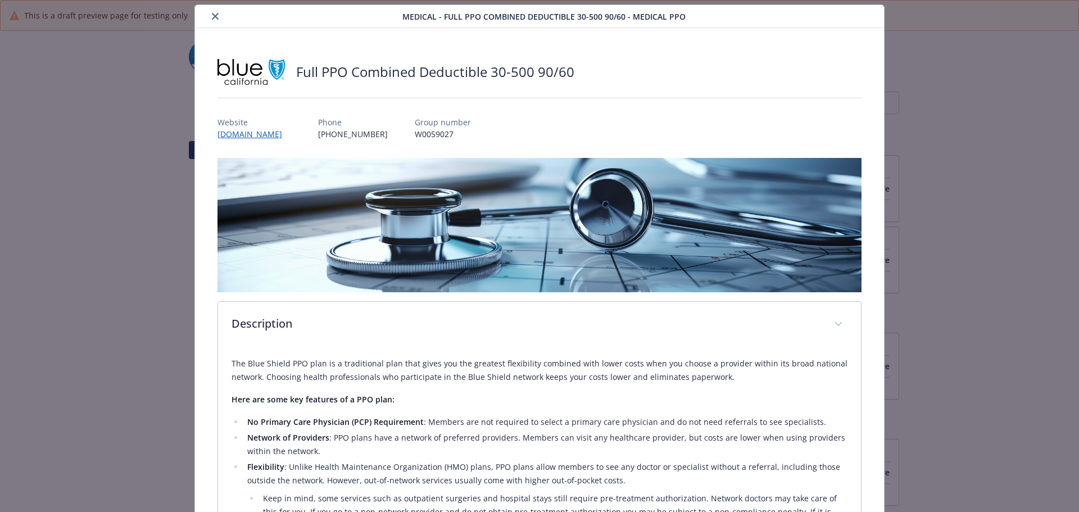
scroll to position [0, 0]
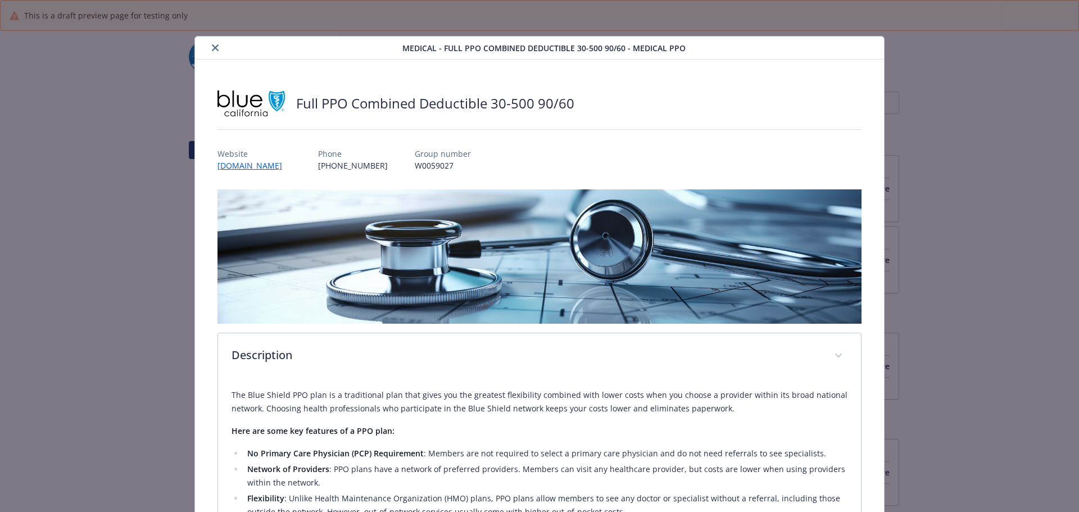
click at [215, 44] on icon "close" at bounding box center [215, 47] width 7 height 7
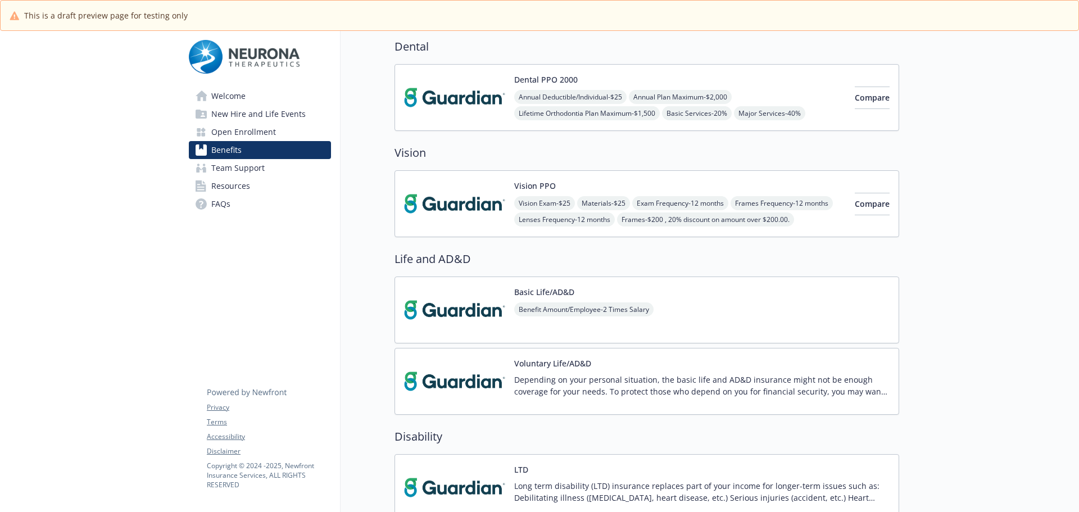
scroll to position [281, 0]
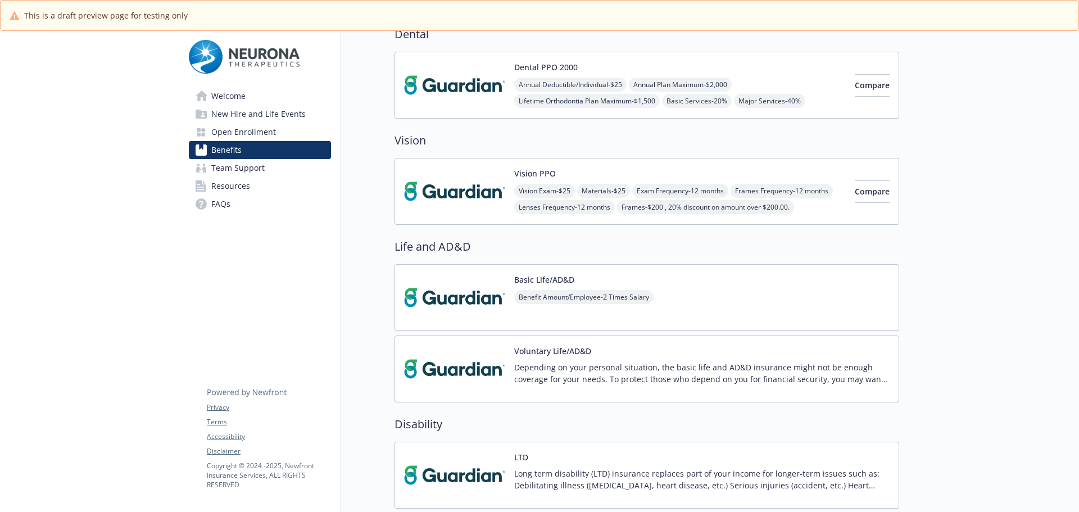
click at [627, 355] on div "Voluntary Life/AD&D Depending on your personal situation, the basic life and AD…" at bounding box center [701, 369] width 375 height 48
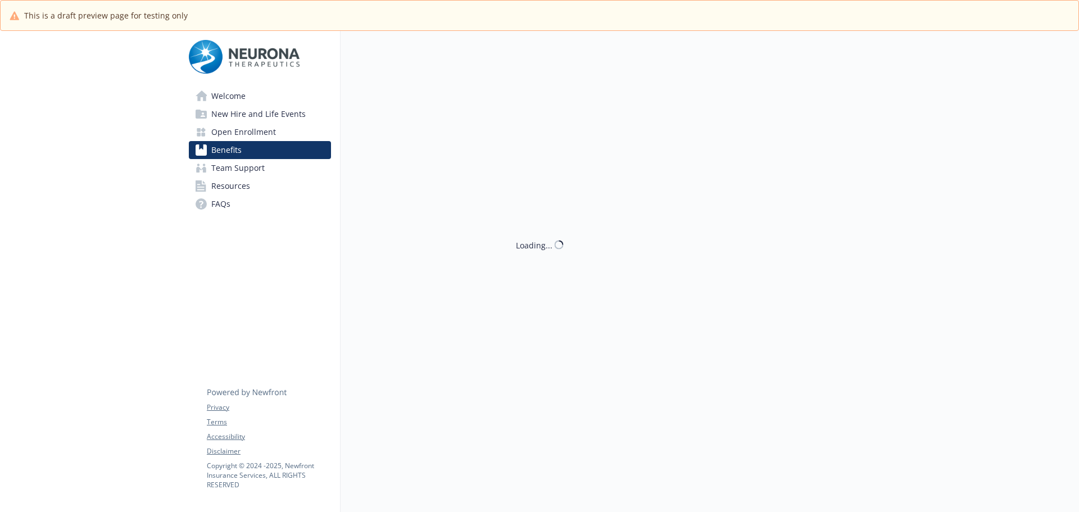
scroll to position [281, 0]
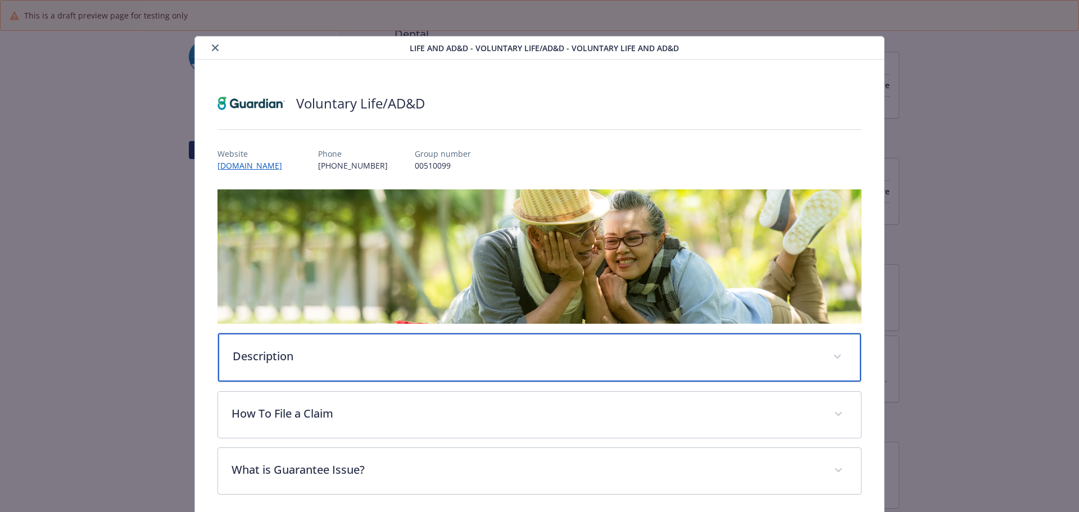
click at [307, 363] on div "Description" at bounding box center [539, 357] width 643 height 48
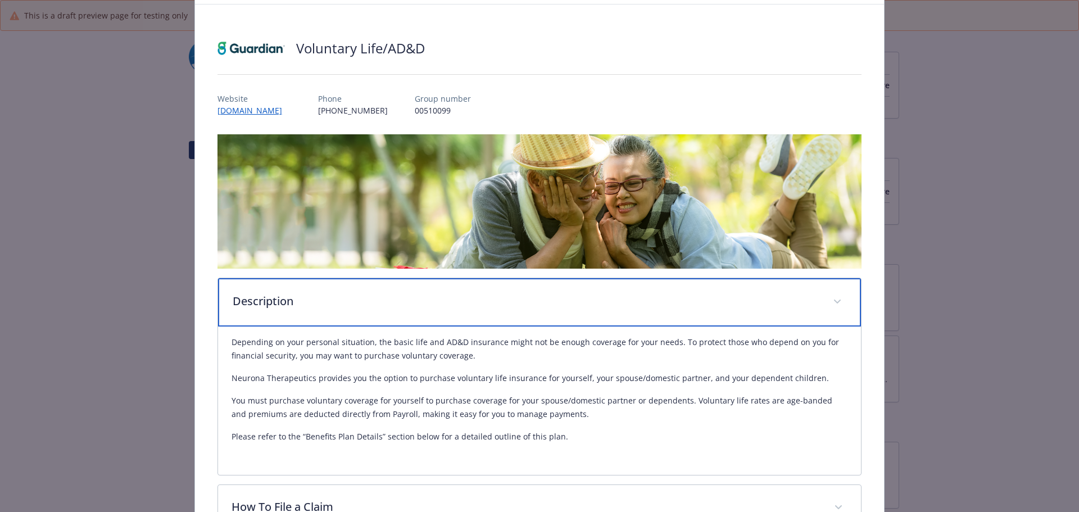
scroll to position [169, 0]
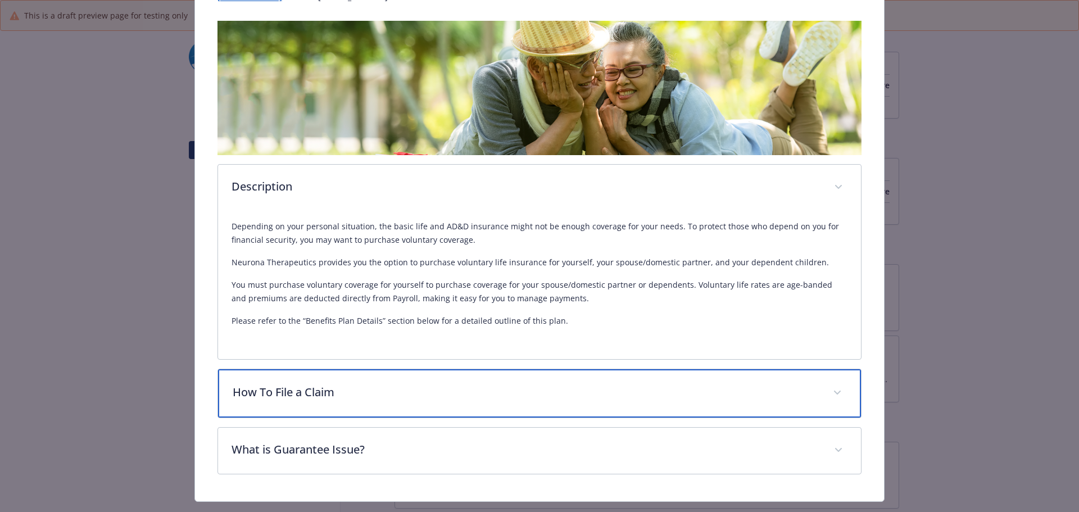
click at [333, 393] on p "How To File a Claim" at bounding box center [526, 392] width 587 height 17
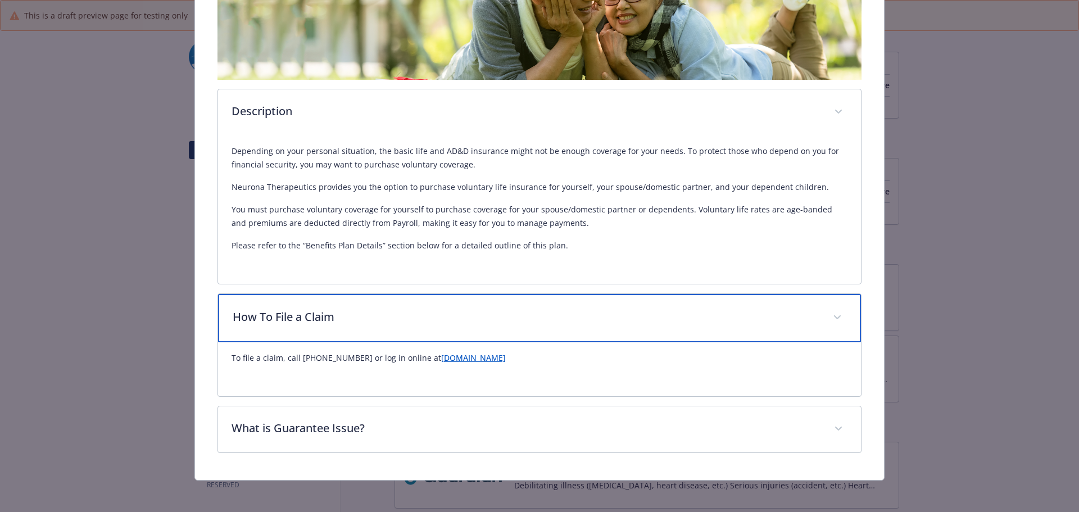
scroll to position [247, 0]
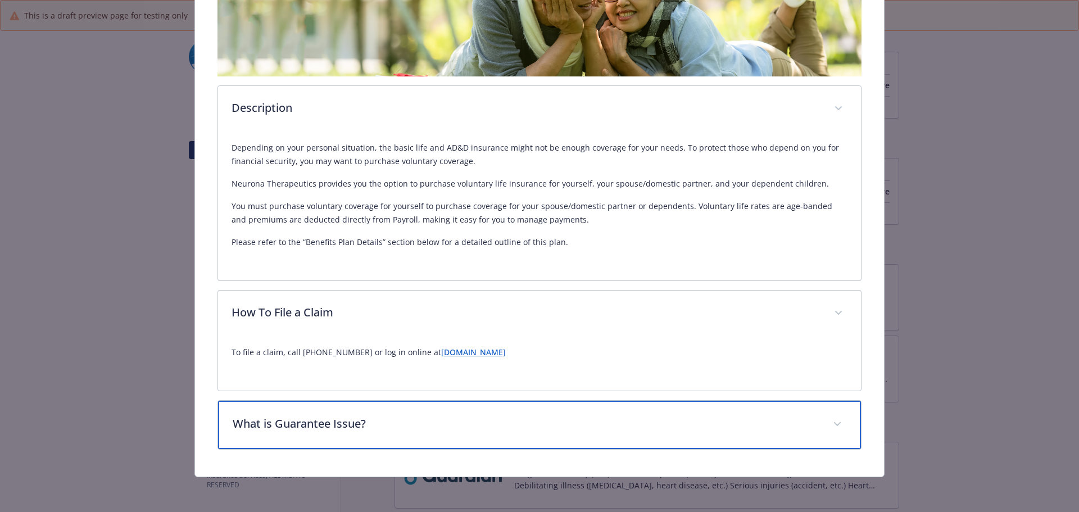
click at [406, 416] on p "What is Guarantee Issue?" at bounding box center [526, 423] width 587 height 17
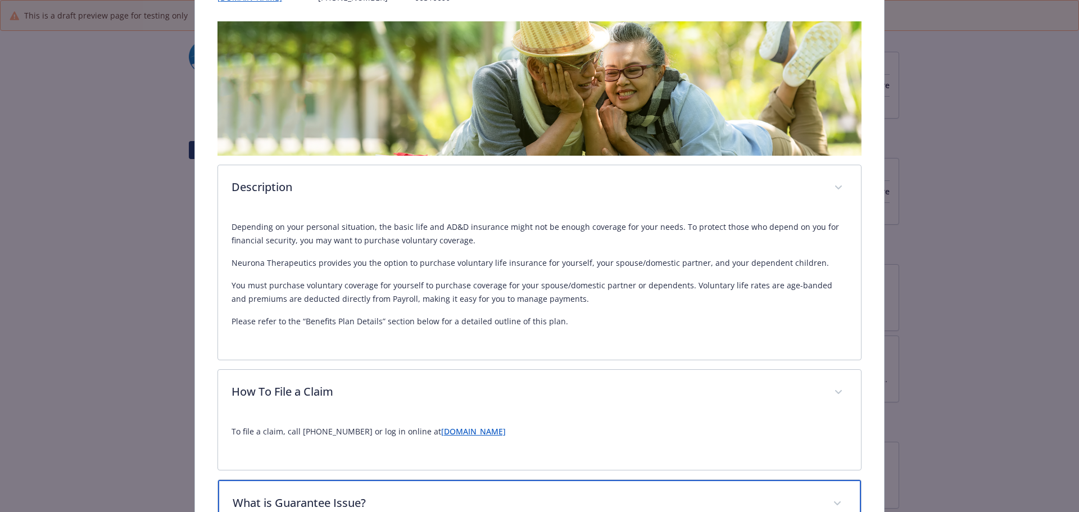
scroll to position [0, 0]
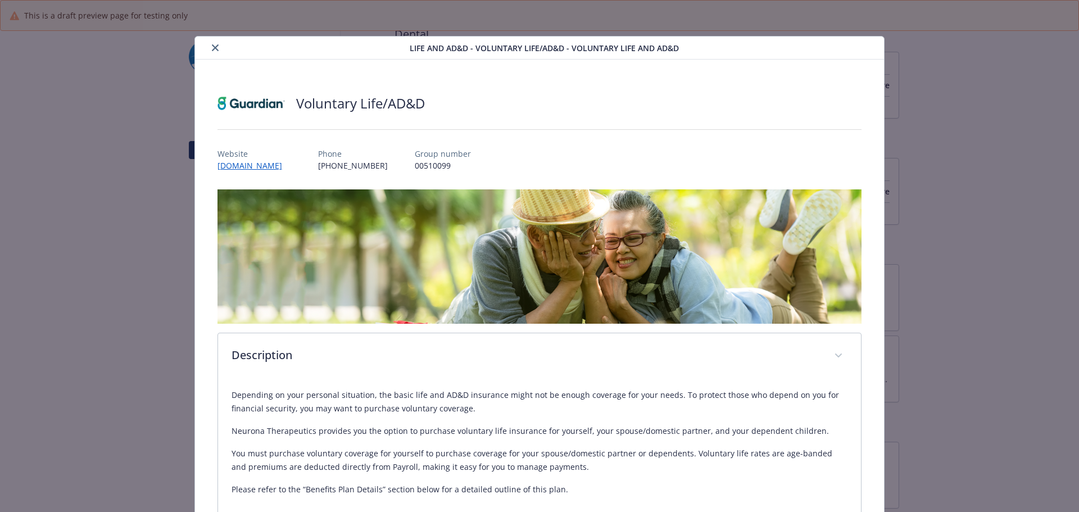
click at [208, 47] on button "close" at bounding box center [214, 47] width 13 height 13
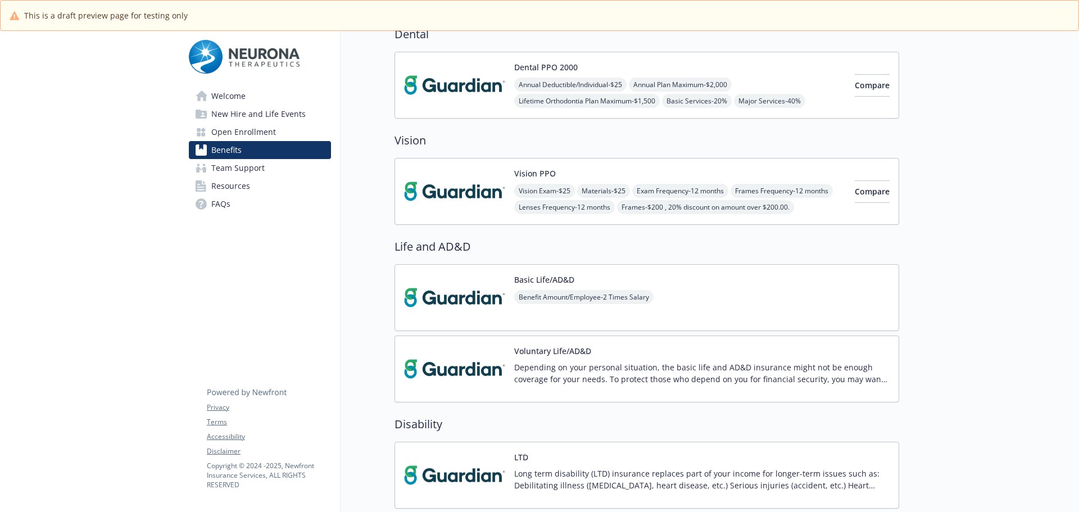
click at [533, 250] on h2 "Life and AD&D" at bounding box center [646, 246] width 505 height 17
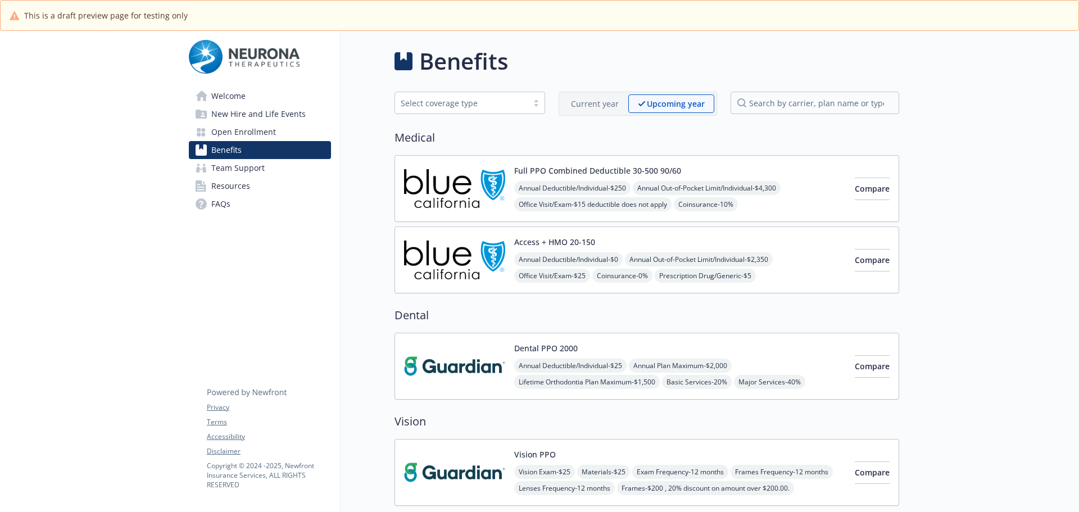
click at [474, 183] on img at bounding box center [454, 189] width 101 height 48
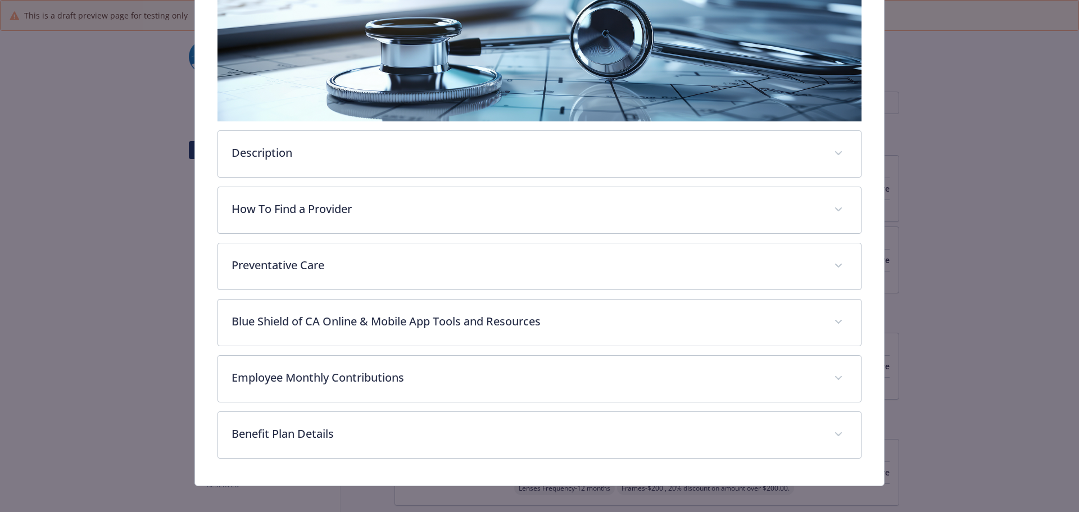
scroll to position [211, 0]
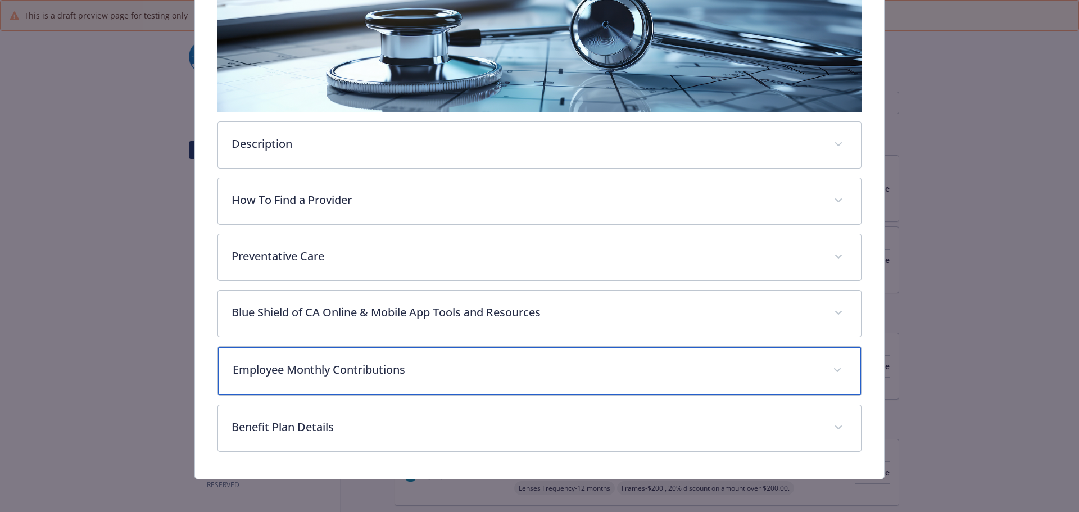
click at [361, 363] on p "Employee Monthly Contributions" at bounding box center [526, 369] width 587 height 17
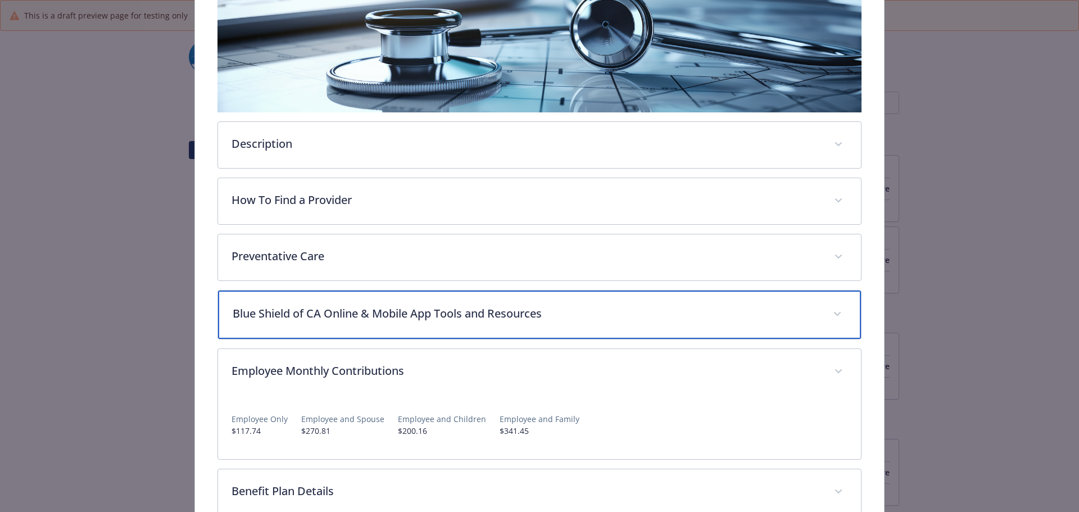
click at [355, 317] on p "Blue Shield of CA Online & Mobile App Tools and Resources" at bounding box center [526, 313] width 587 height 17
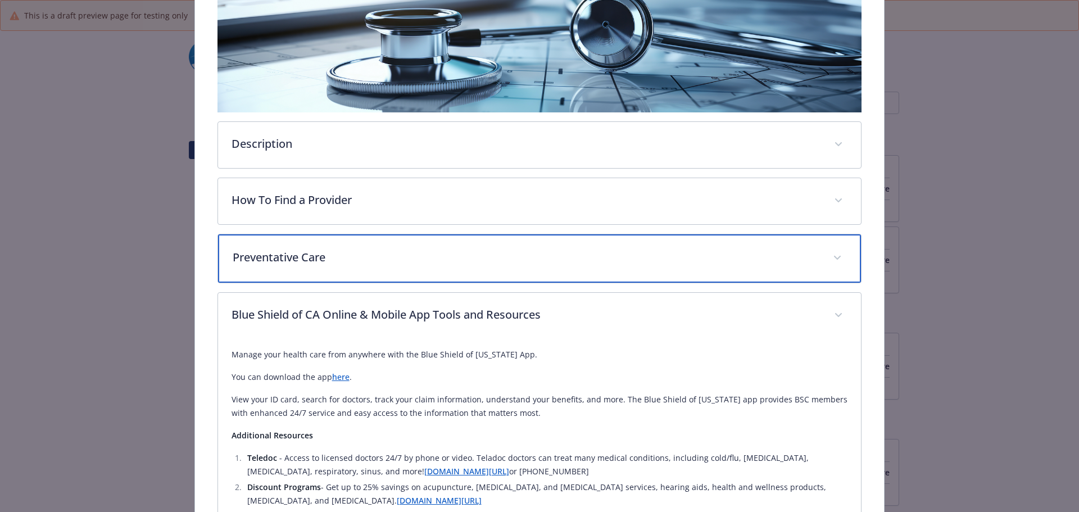
click at [318, 253] on p "Preventative Care" at bounding box center [526, 257] width 587 height 17
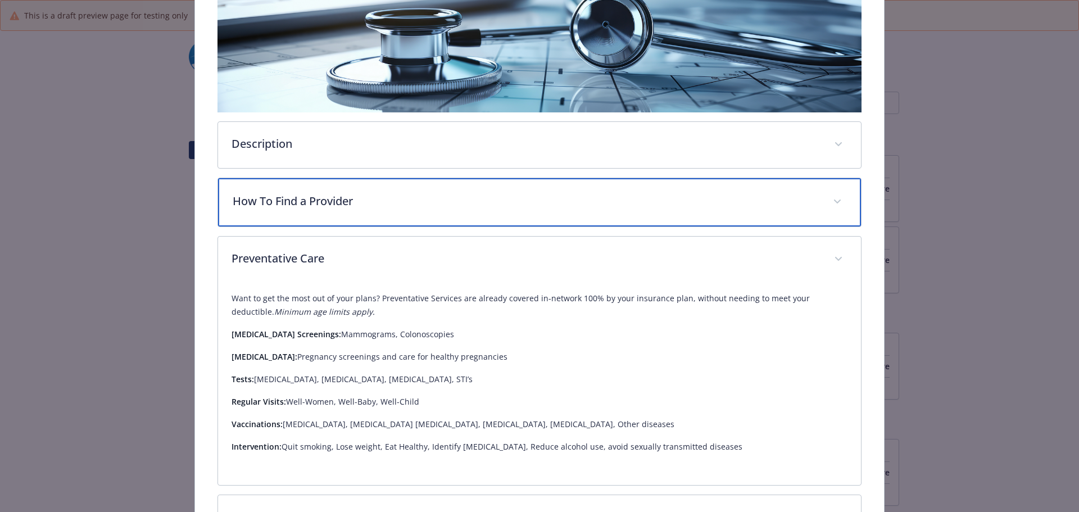
click at [321, 197] on p "How To Find a Provider" at bounding box center [526, 201] width 587 height 17
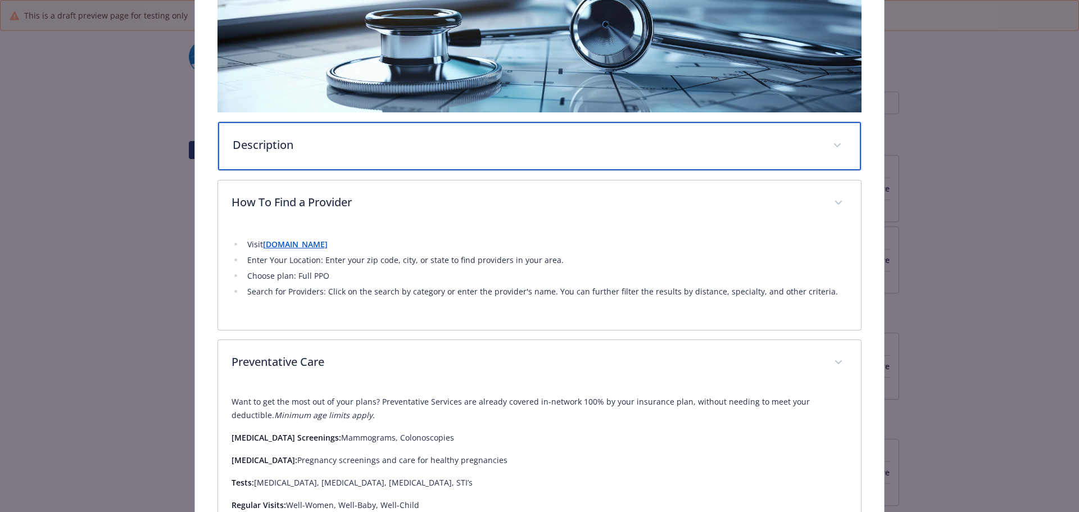
click at [313, 157] on div "Description" at bounding box center [539, 146] width 643 height 48
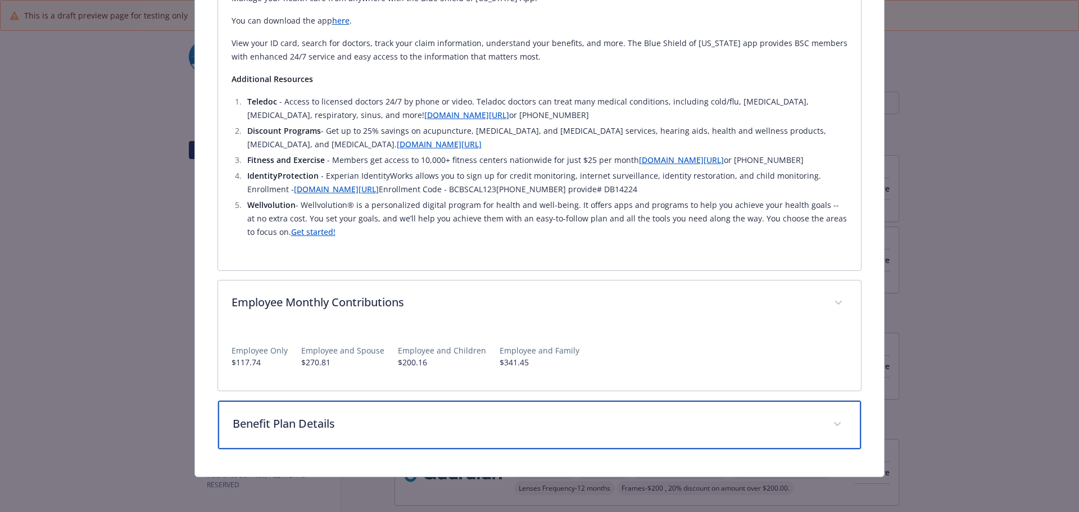
click at [303, 411] on div "Benefit Plan Details" at bounding box center [539, 425] width 643 height 48
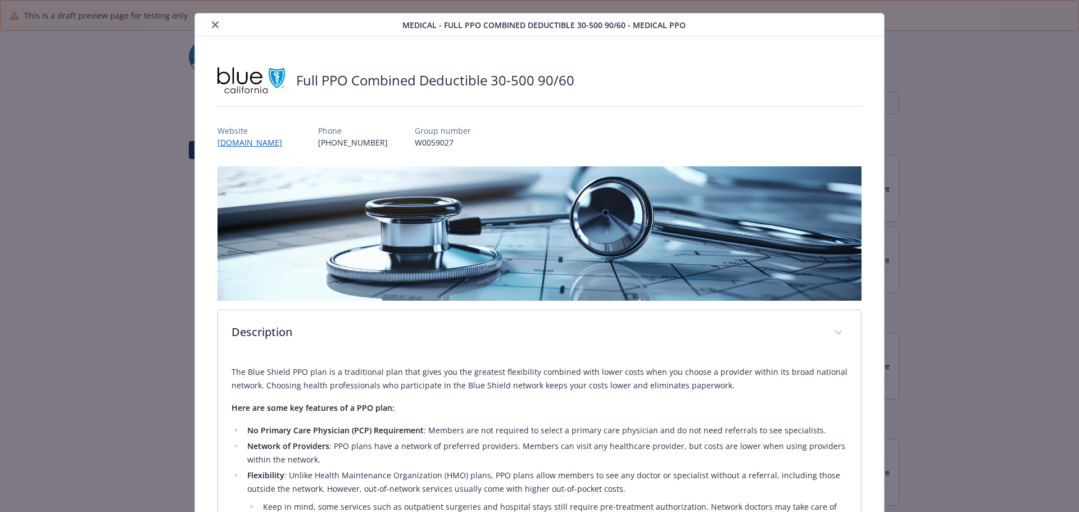
scroll to position [0, 0]
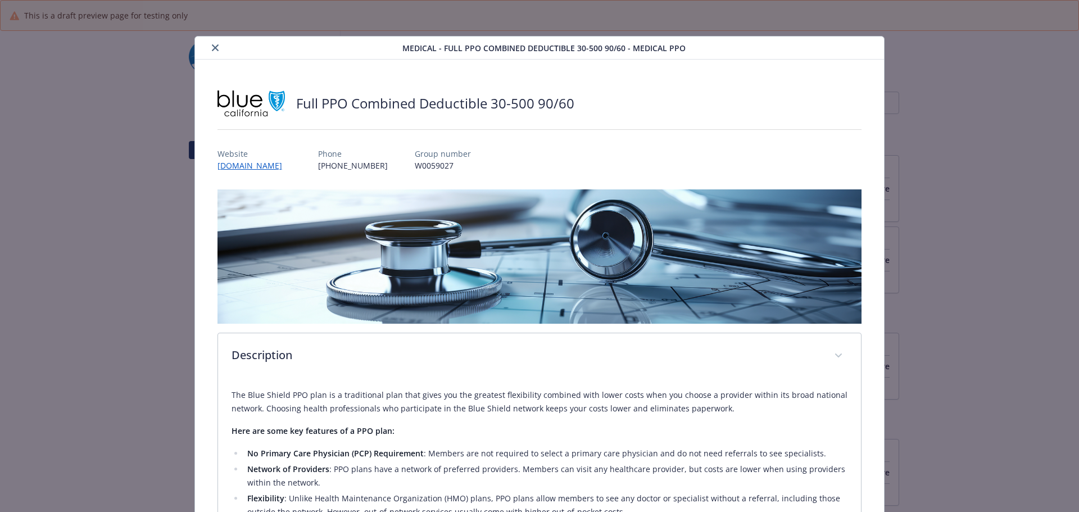
click at [210, 41] on div "details for plan Medical - Full PPO Combined Deductible 30-500 90/60 - Medical …" at bounding box center [300, 47] width 203 height 13
click at [209, 46] on button "close" at bounding box center [214, 47] width 13 height 13
